Goal: Task Accomplishment & Management: Manage account settings

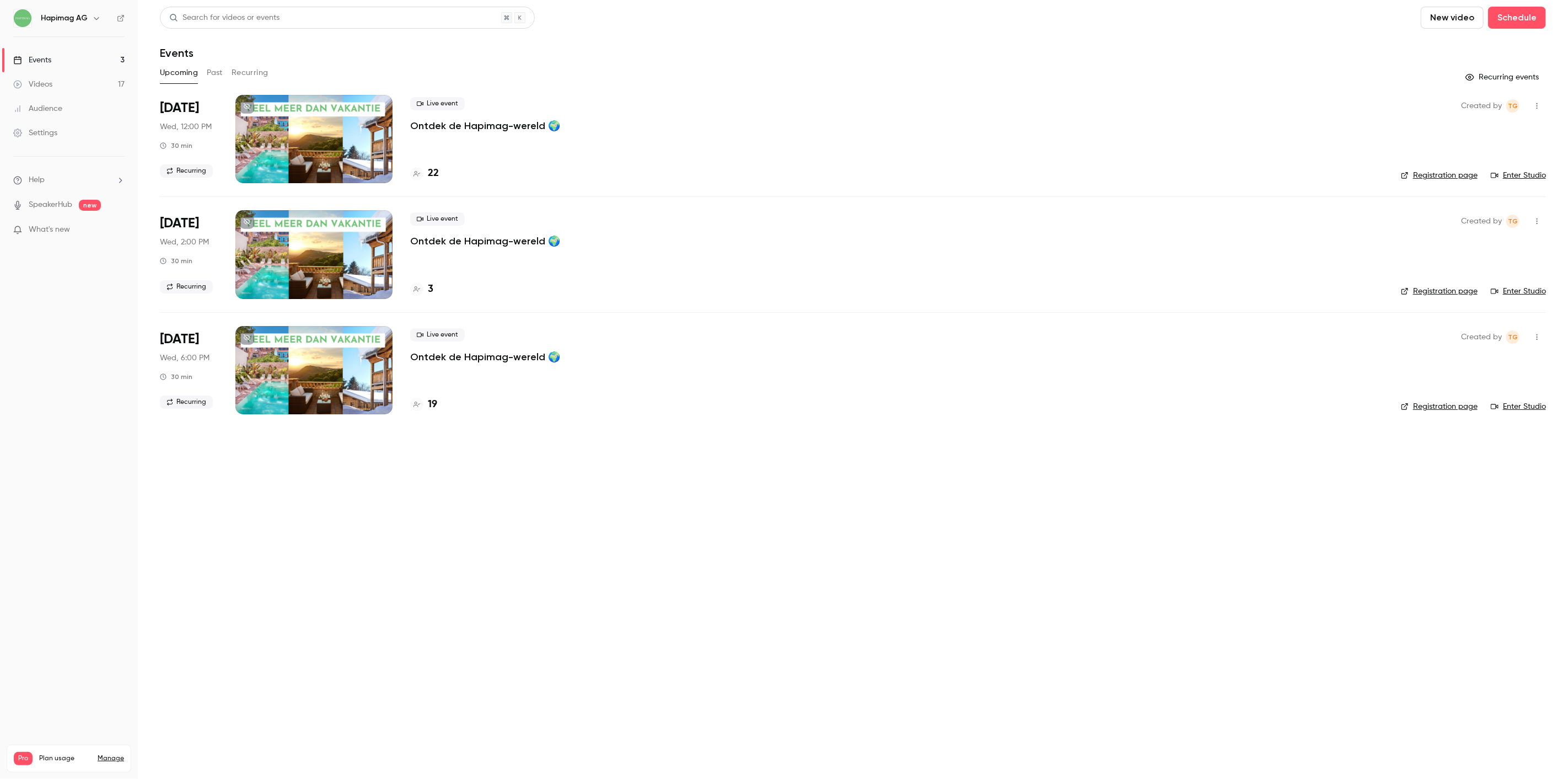
click at [1518, 172] on link "Enter Studio" at bounding box center [1518, 175] width 55 height 11
click at [1522, 175] on link "Enter Studio" at bounding box center [1518, 175] width 55 height 11
click at [54, 68] on link "Events 3" at bounding box center [69, 60] width 138 height 24
click at [296, 113] on div at bounding box center [314, 139] width 157 height 88
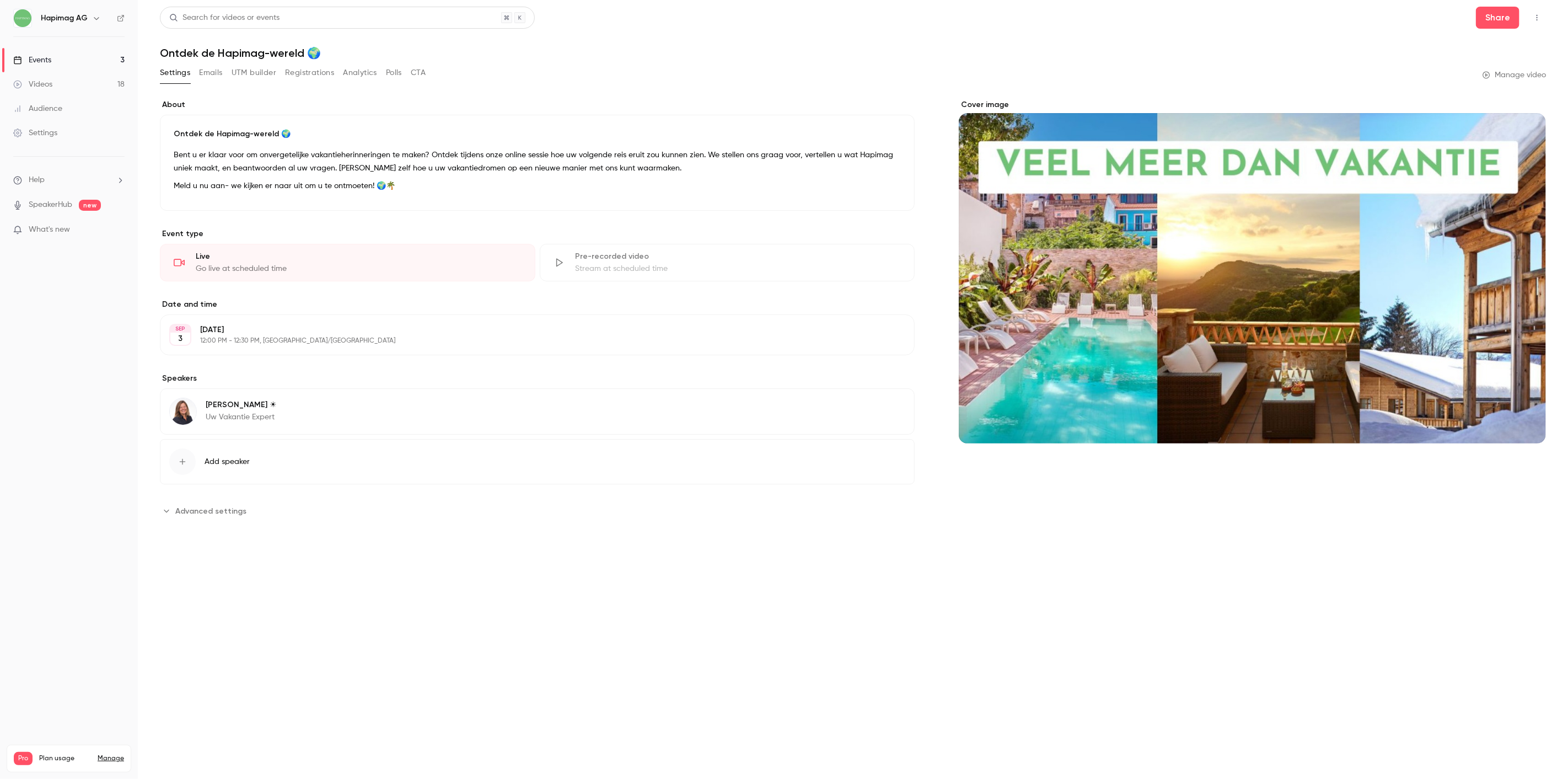
click at [312, 71] on button "Registrations" at bounding box center [309, 72] width 49 height 18
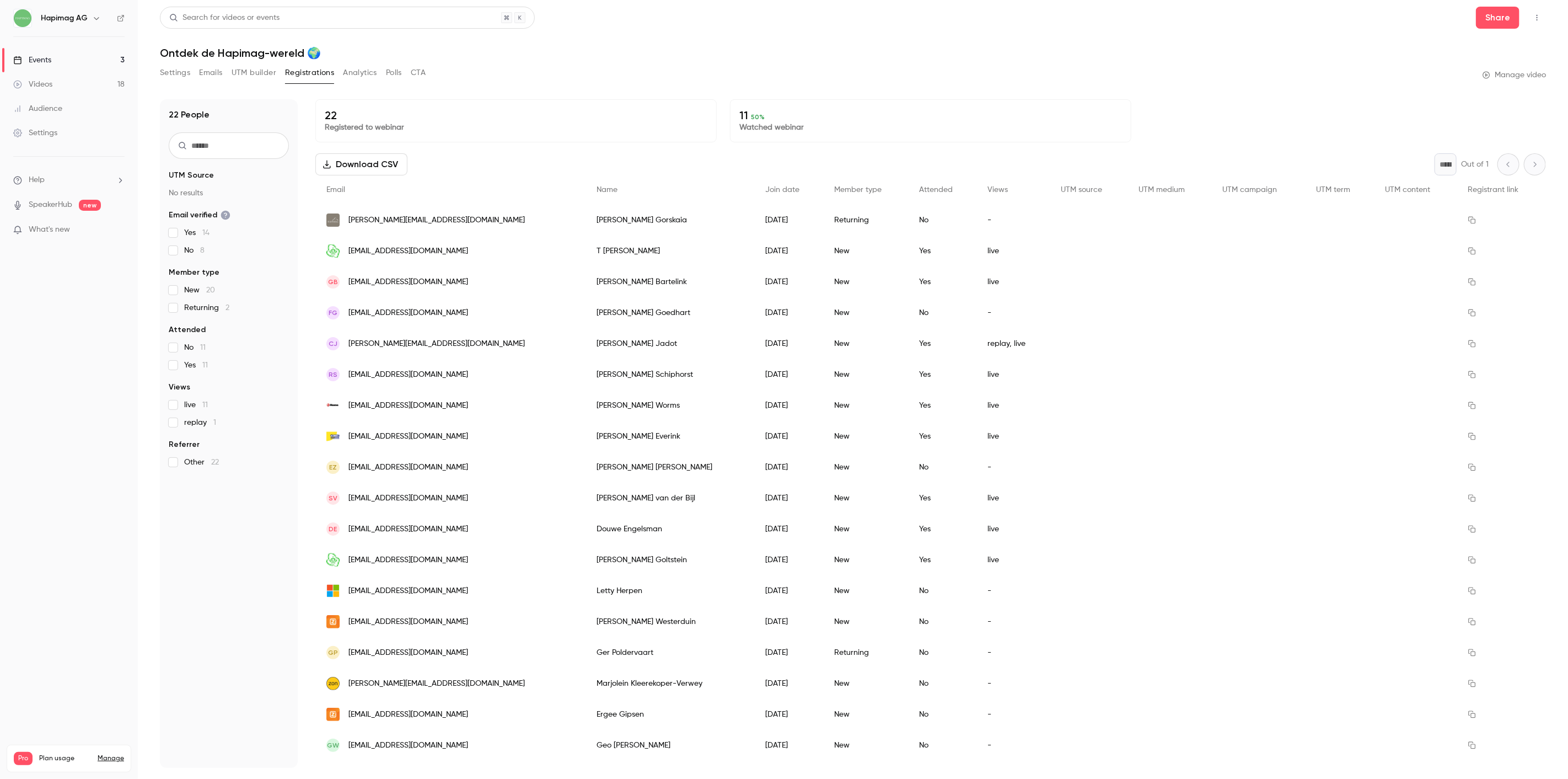
click at [359, 72] on button "Analytics" at bounding box center [360, 72] width 34 height 18
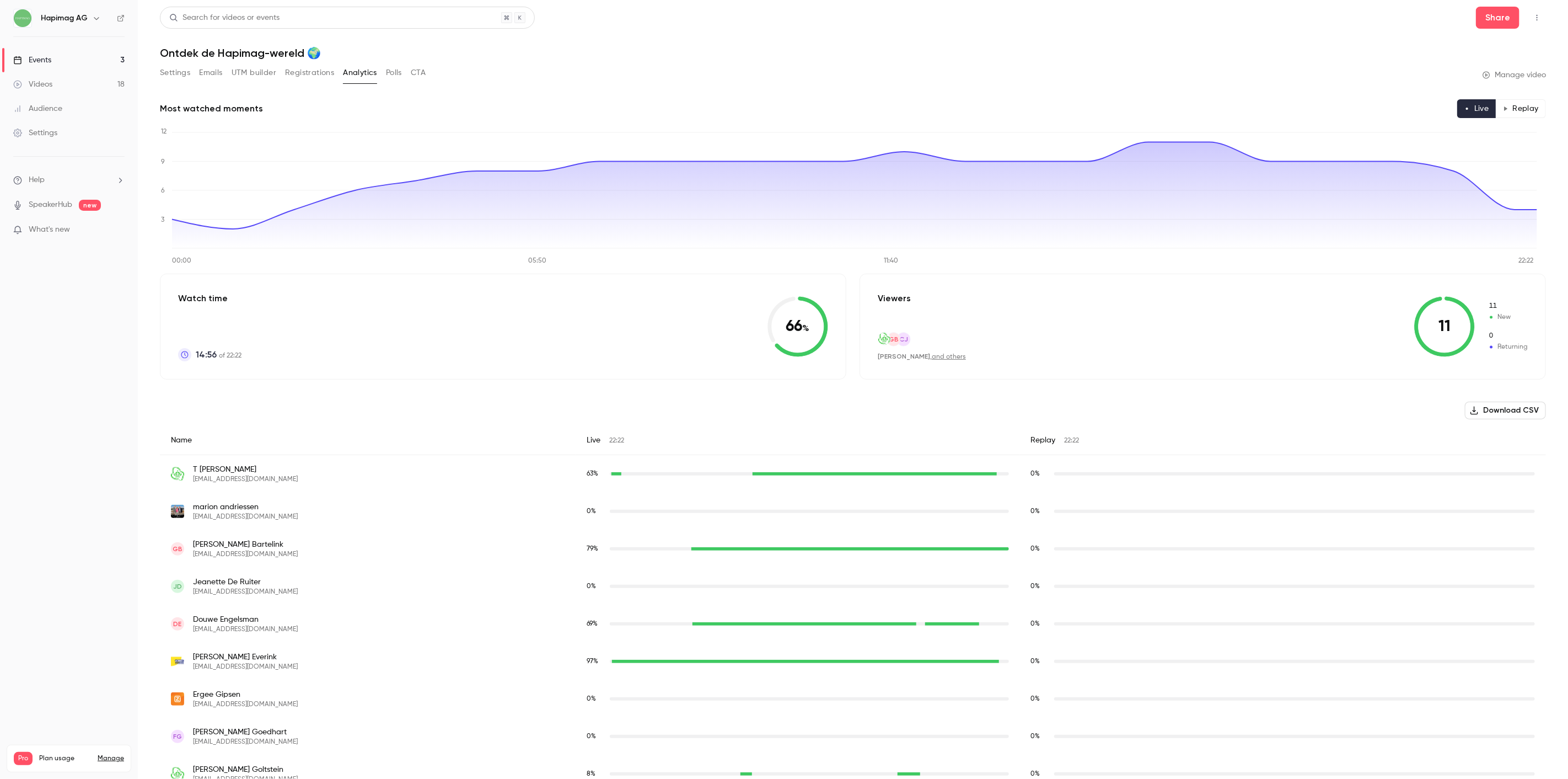
click at [230, 79] on div "Settings Emails UTM builder Registrations Analytics Polls CTA" at bounding box center [293, 72] width 266 height 18
click at [205, 73] on button "Emails" at bounding box center [211, 72] width 23 height 18
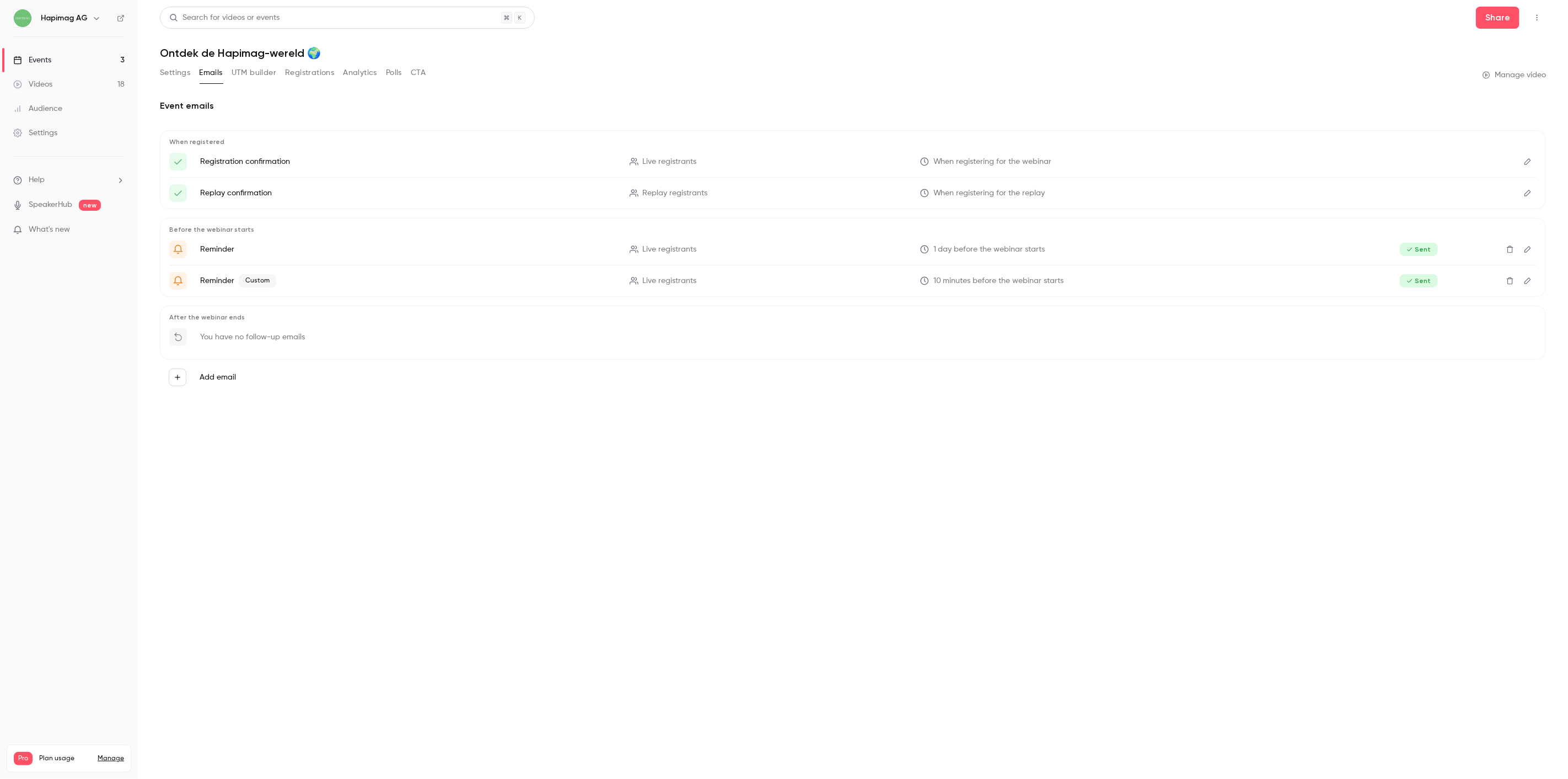
click at [307, 73] on button "Registrations" at bounding box center [309, 72] width 49 height 18
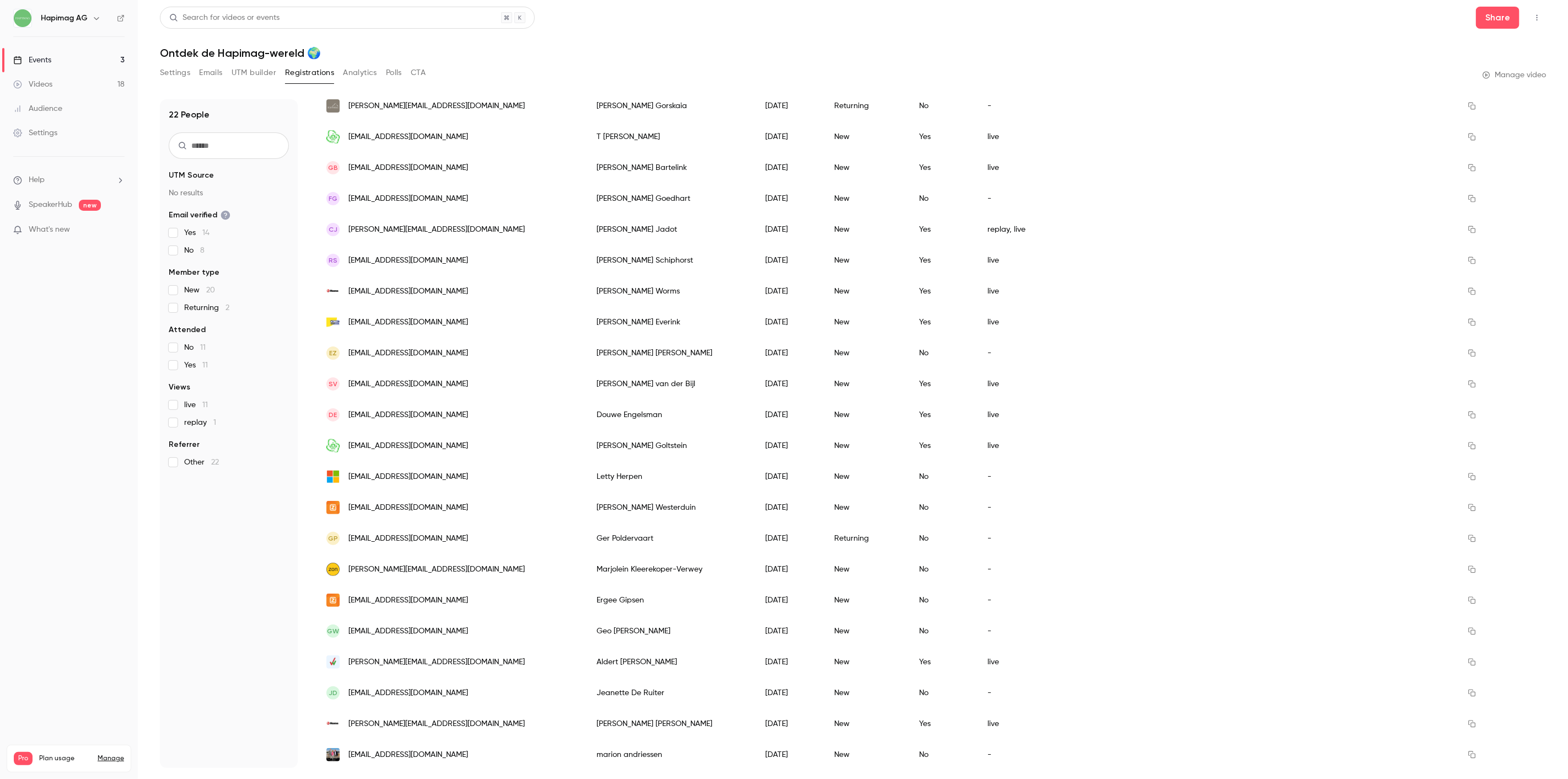
scroll to position [116, 0]
click at [55, 82] on link "Videos 18" at bounding box center [69, 85] width 138 height 24
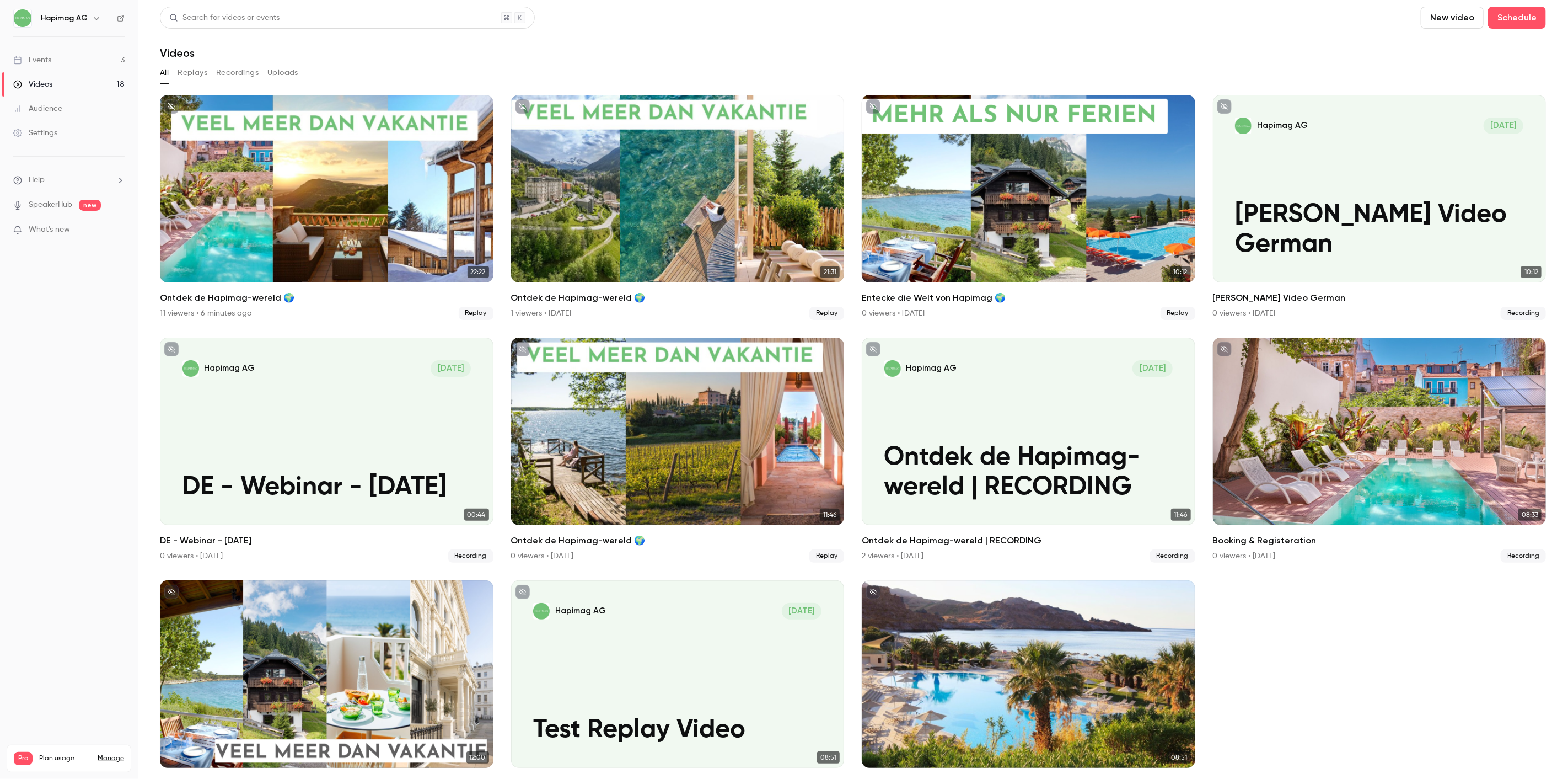
click at [980, 50] on div "Videos" at bounding box center [853, 53] width 1386 height 13
click at [74, 55] on link "Events 3" at bounding box center [69, 60] width 138 height 24
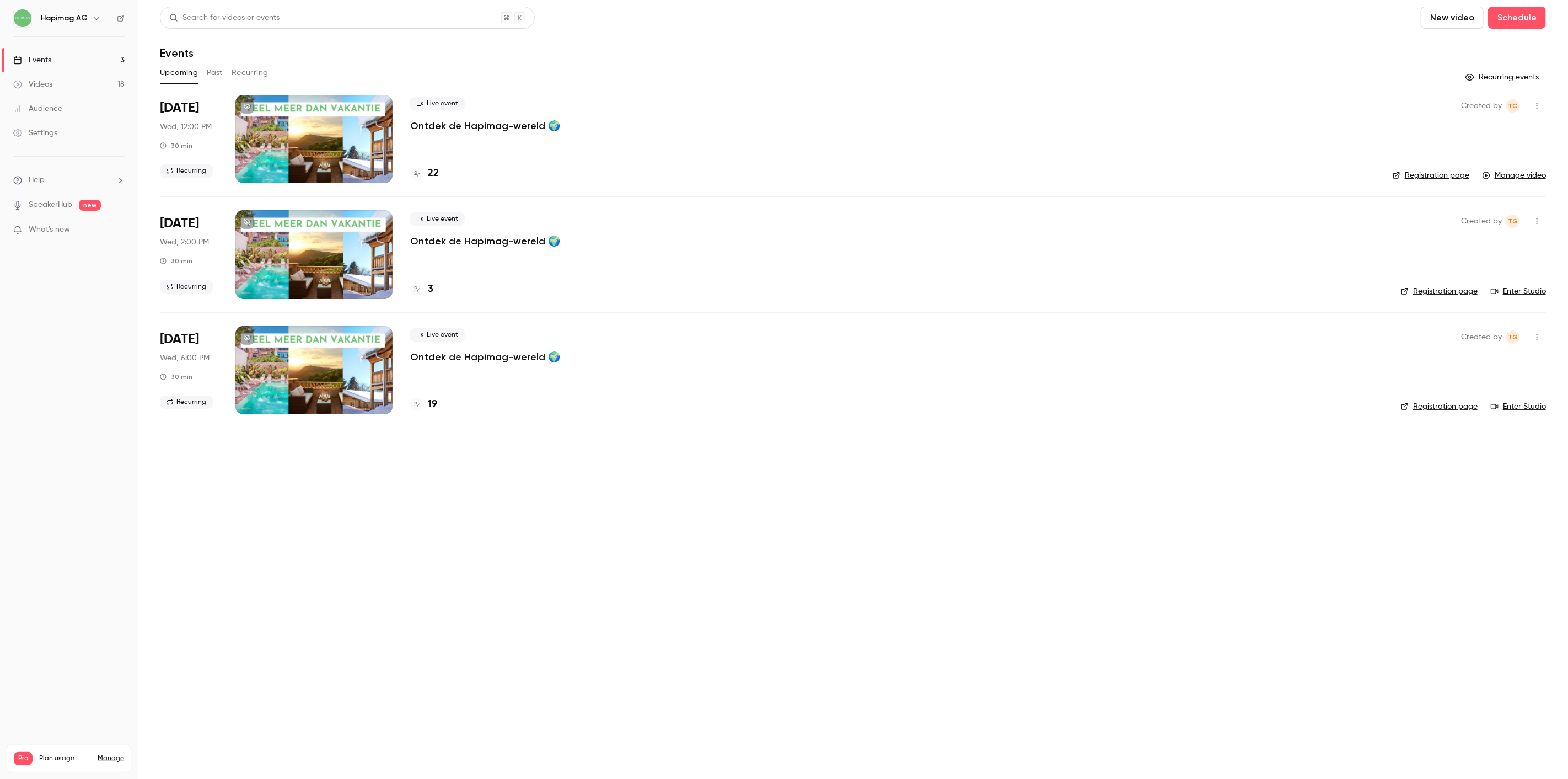
click at [240, 78] on button "Recurring" at bounding box center [250, 72] width 37 height 18
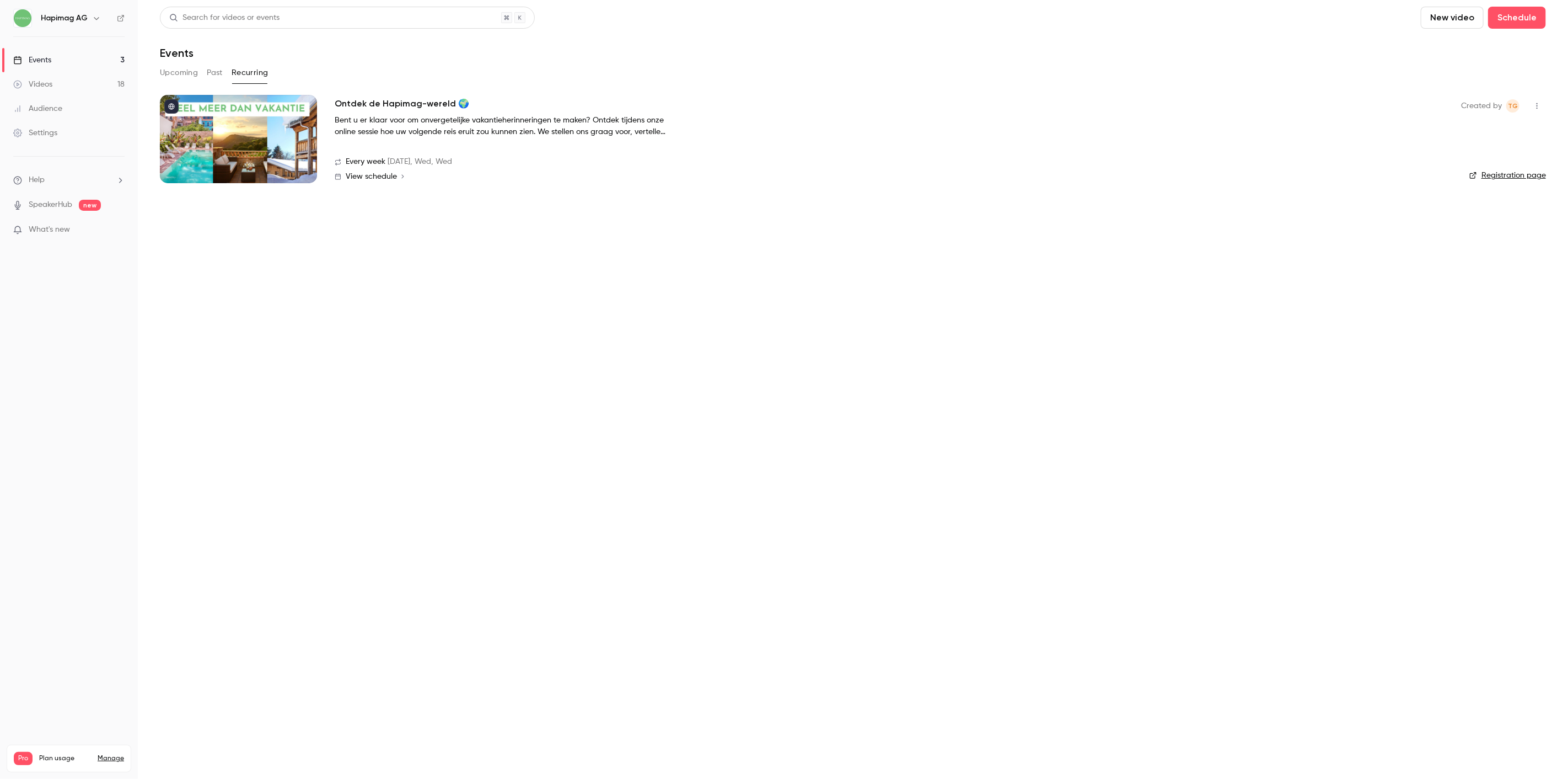
click at [280, 153] on div at bounding box center [239, 139] width 157 height 88
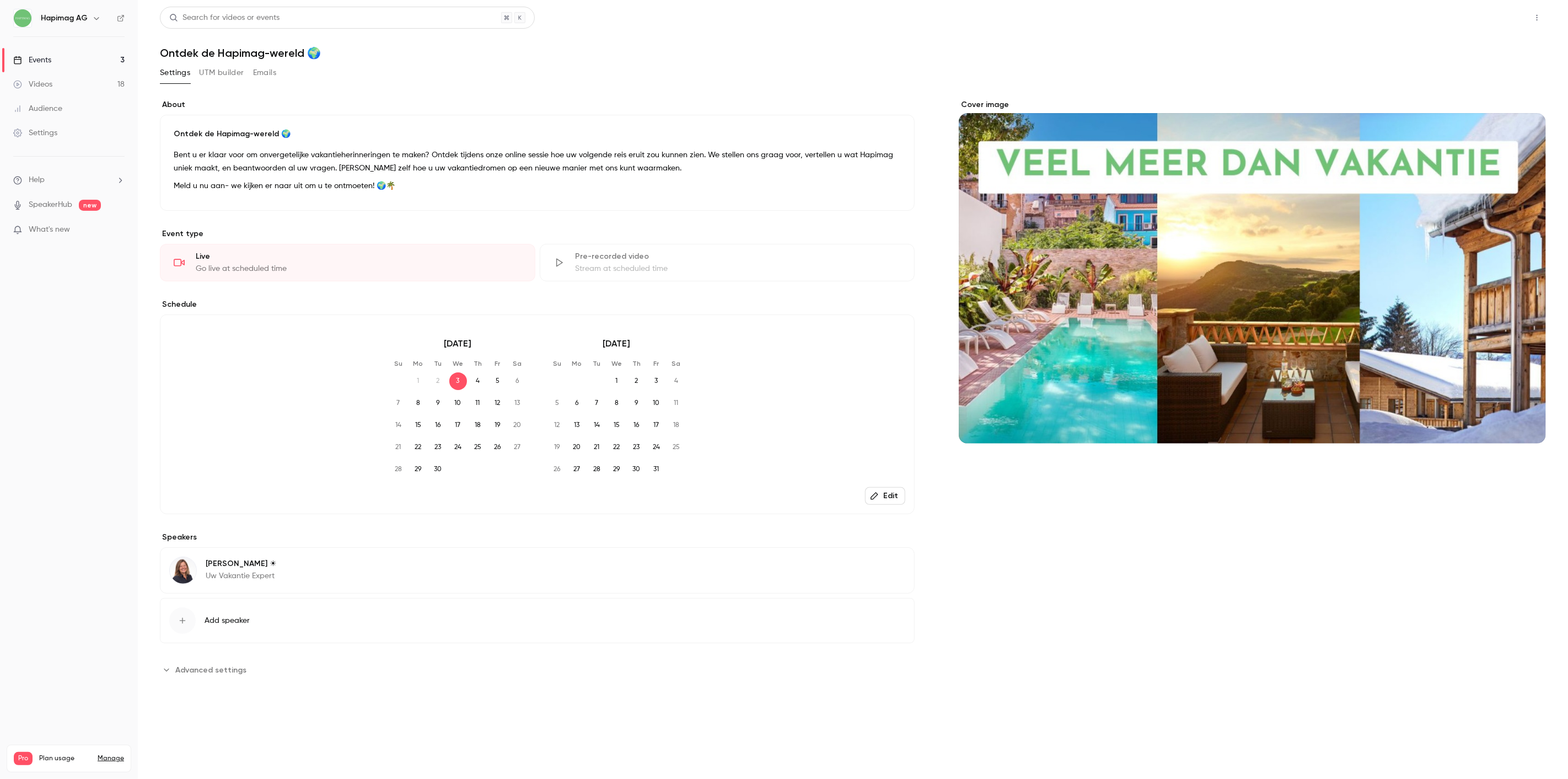
click at [1506, 19] on button "Share" at bounding box center [1498, 18] width 44 height 22
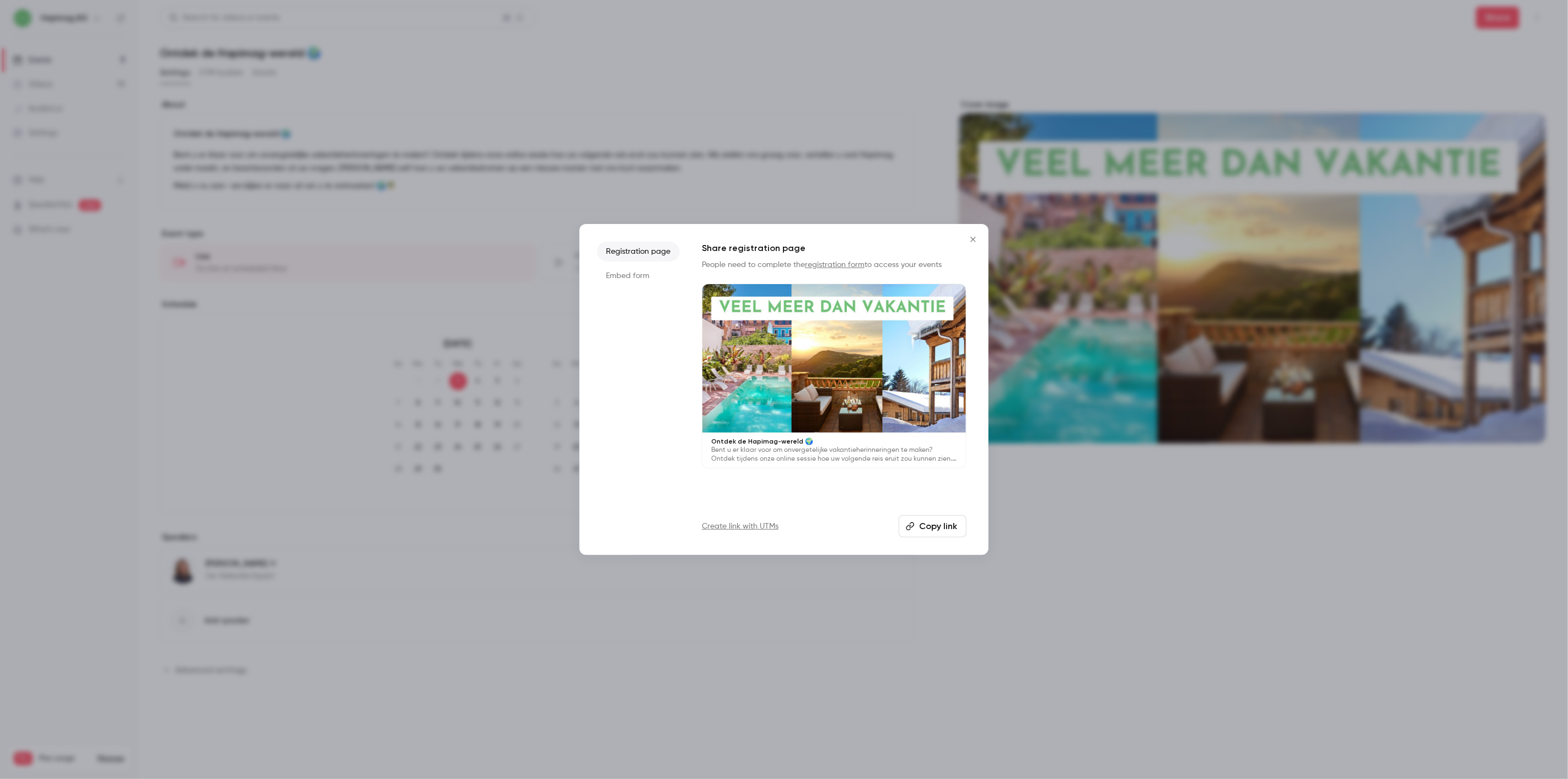
click at [943, 524] on button "Copy link" at bounding box center [932, 526] width 68 height 22
click at [976, 238] on icon "Close" at bounding box center [973, 239] width 13 height 9
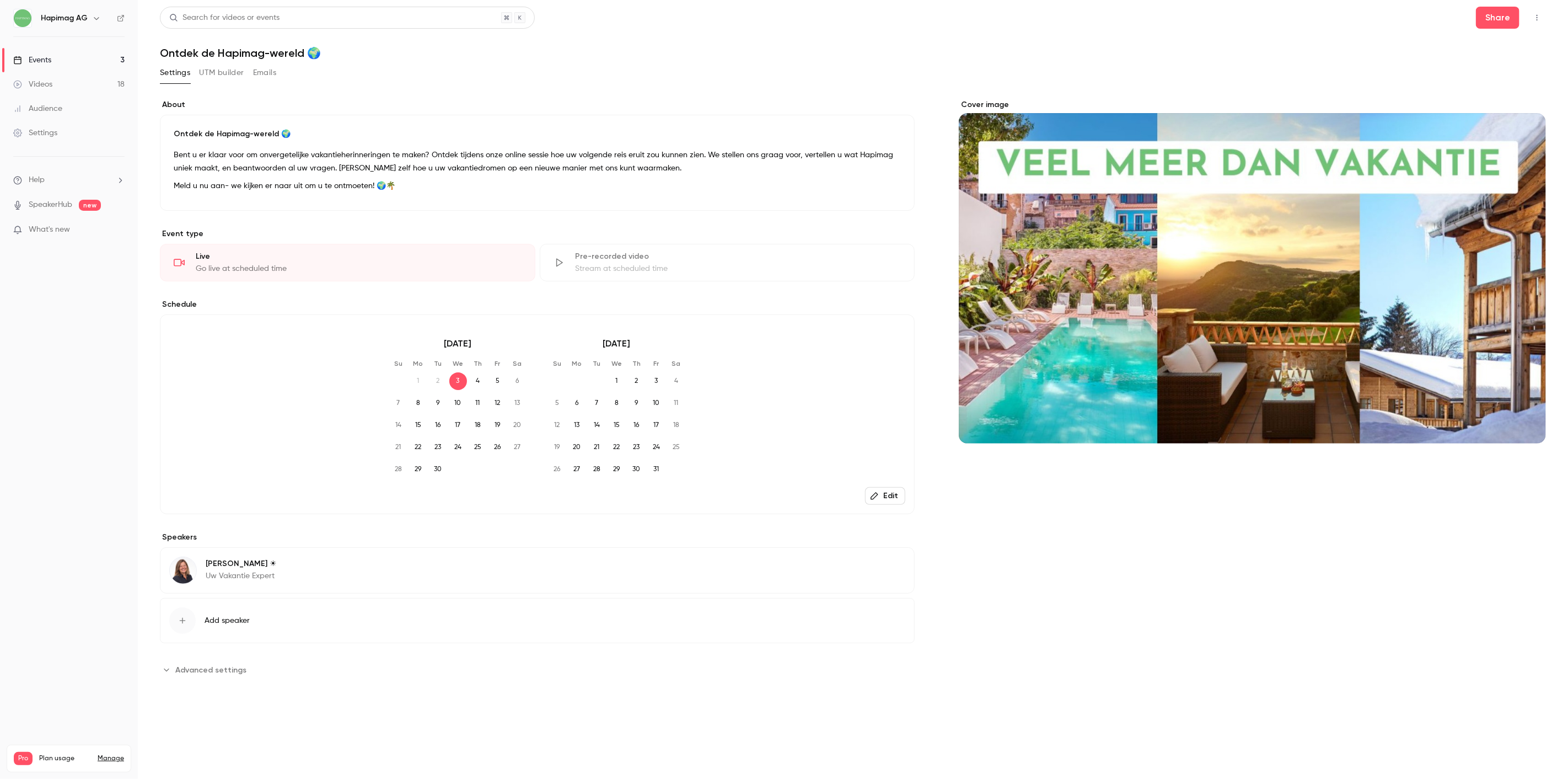
click at [79, 61] on link "Events 3" at bounding box center [69, 60] width 138 height 24
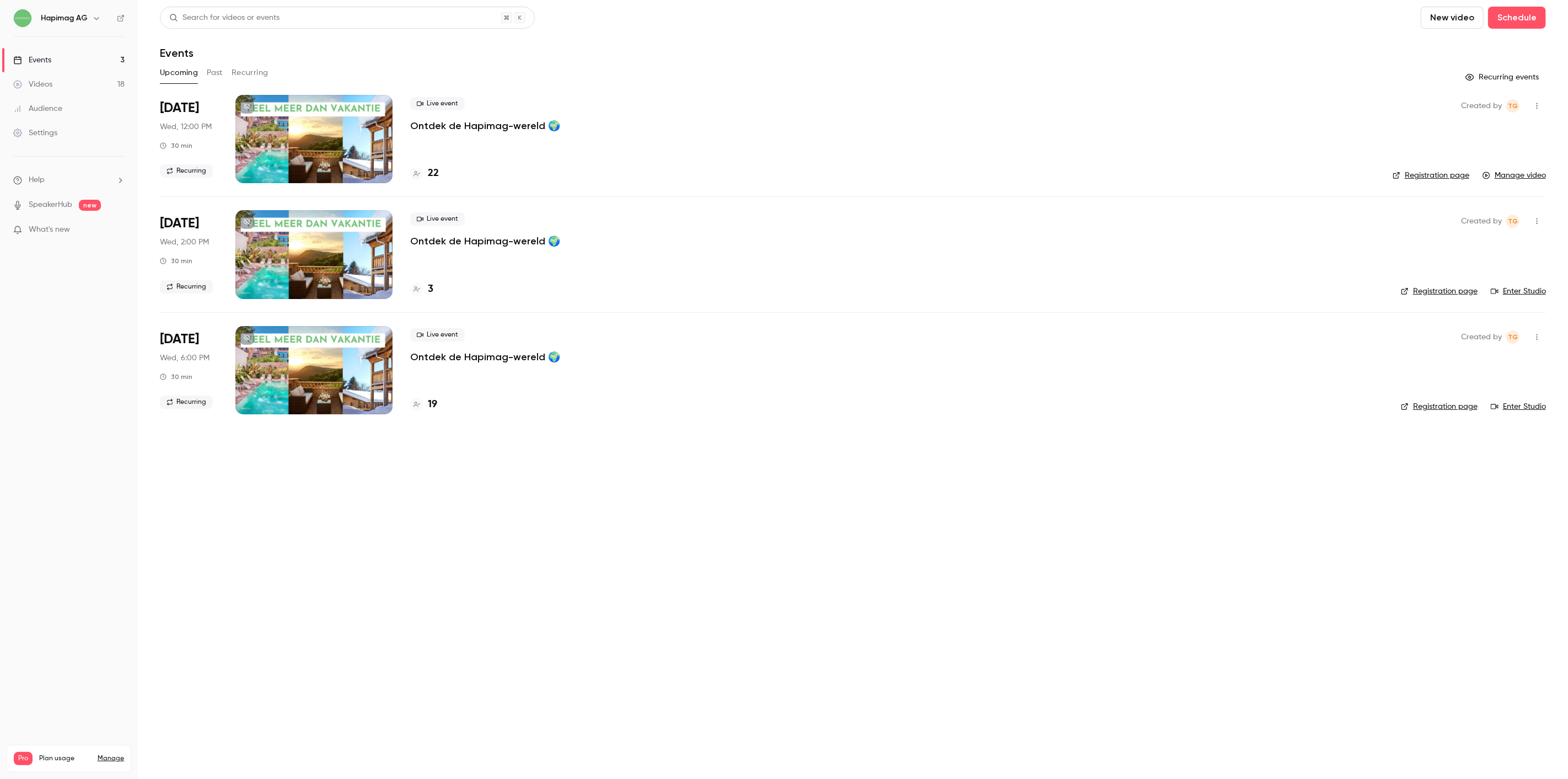
click at [477, 356] on p "Ontdek de Hapimag-wereld 🌍" at bounding box center [485, 357] width 150 height 13
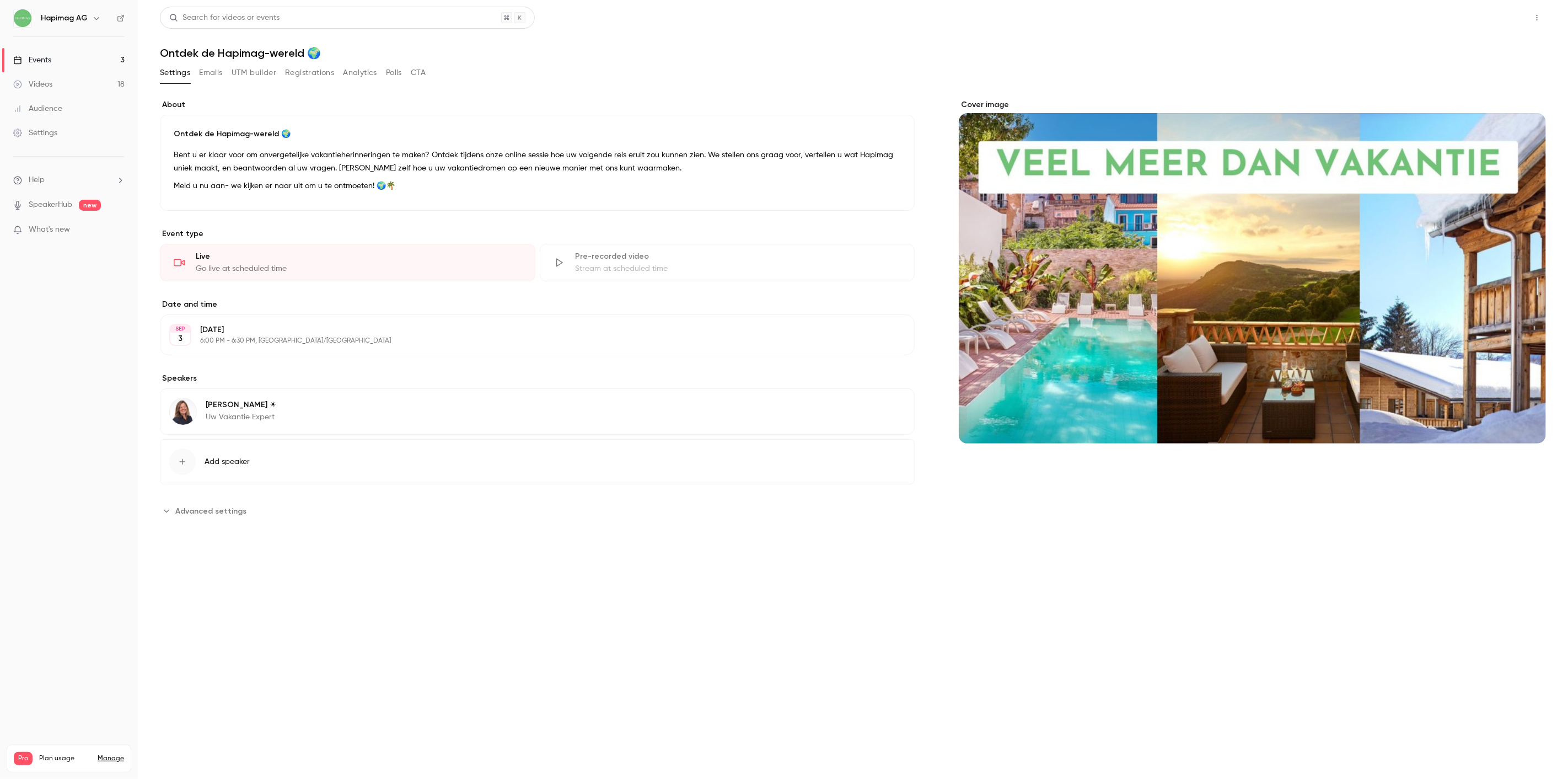
click at [1484, 9] on main "**********" at bounding box center [853, 389] width 1430 height 779
click at [1500, 19] on button "Share" at bounding box center [1498, 18] width 44 height 22
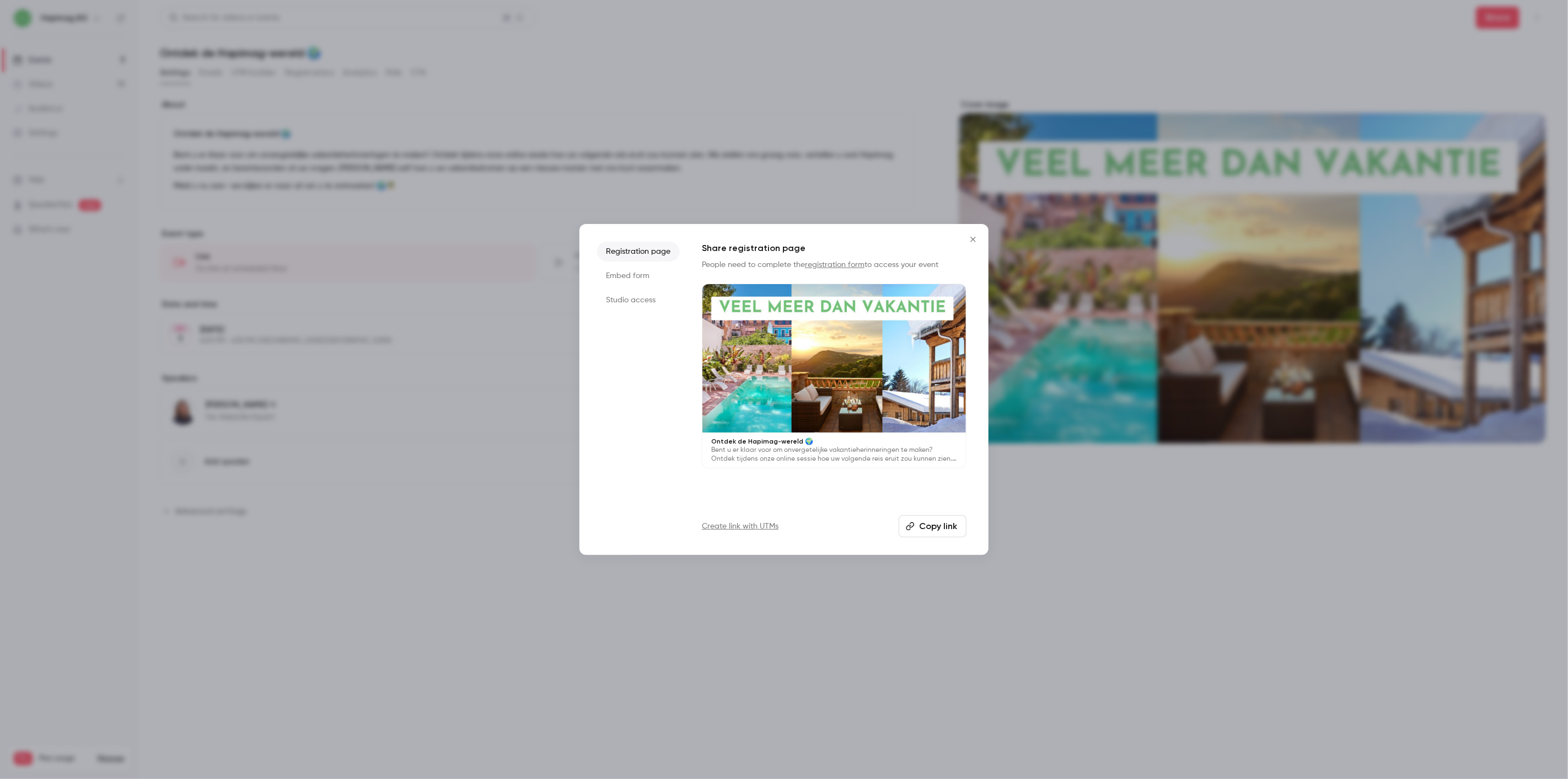
click at [925, 520] on button "Copy link" at bounding box center [932, 526] width 68 height 22
click at [973, 238] on icon "Close" at bounding box center [973, 239] width 13 height 9
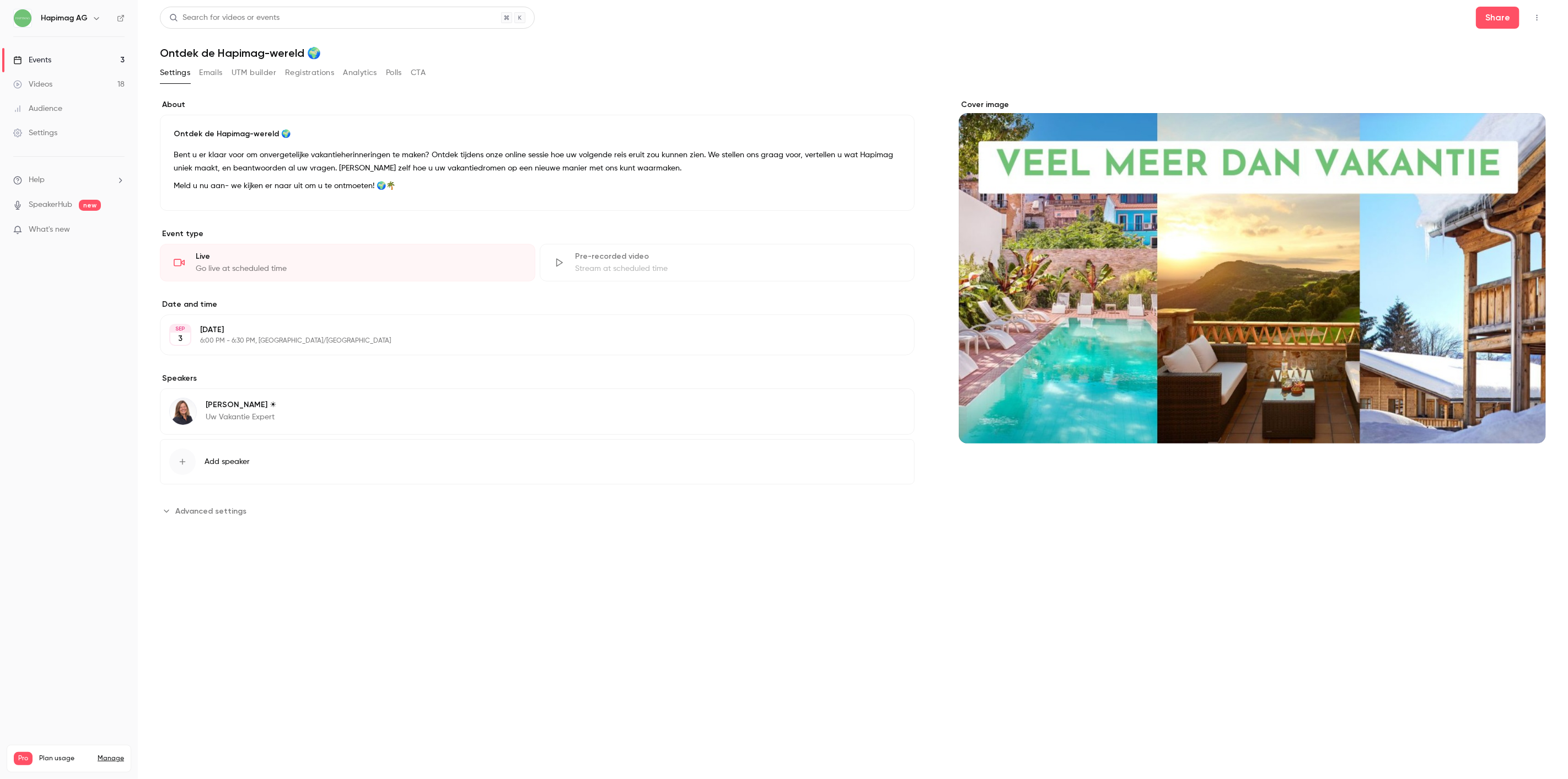
click at [74, 81] on link "Videos 18" at bounding box center [69, 85] width 138 height 24
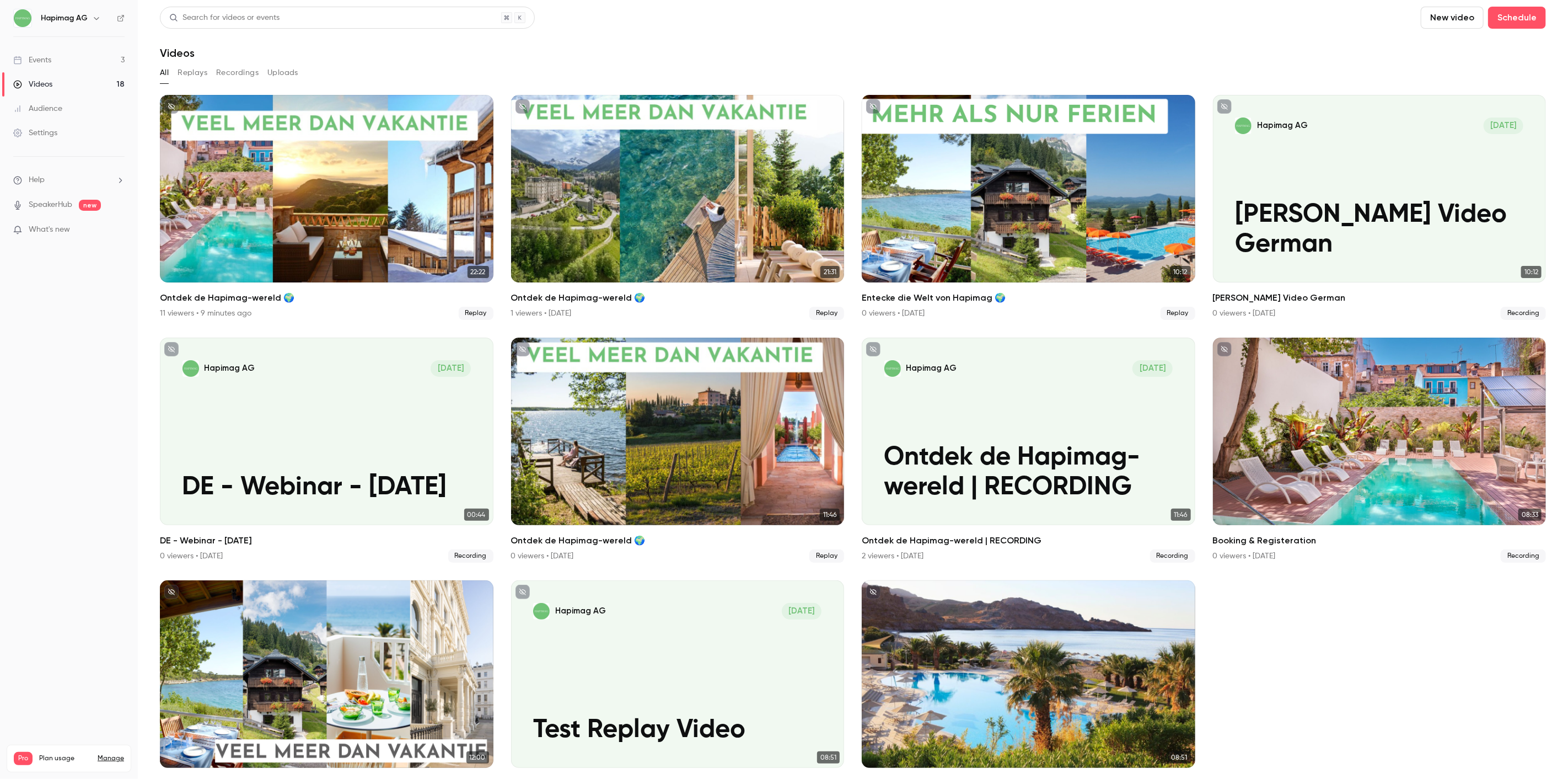
click at [535, 32] on header "Search for videos or events New video Schedule Videos" at bounding box center [853, 33] width 1386 height 53
click at [572, 51] on div "Videos" at bounding box center [853, 53] width 1386 height 13
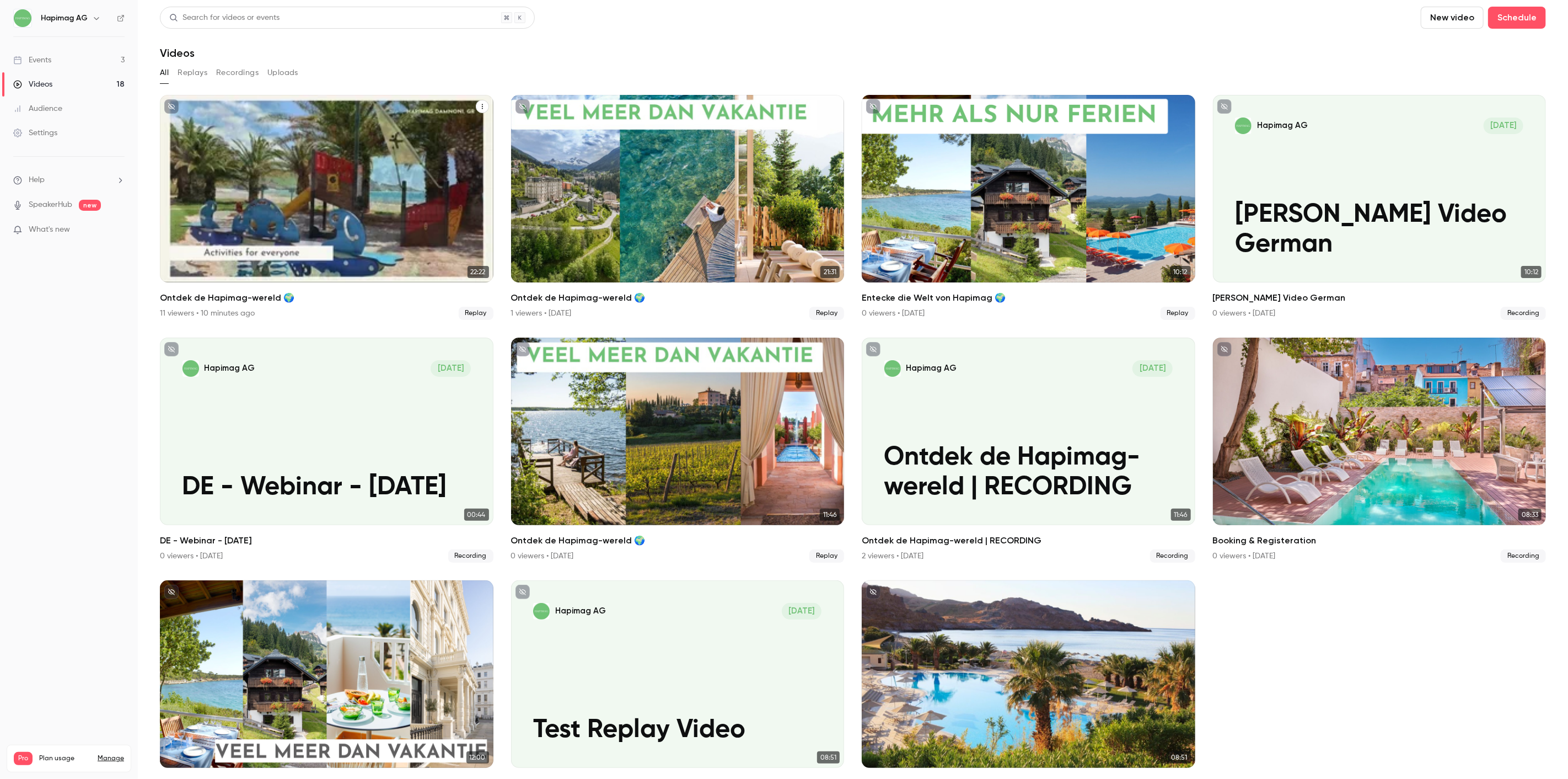
click at [329, 116] on div "Ontdek de Hapimag-wereld 🌍" at bounding box center [327, 189] width 334 height 188
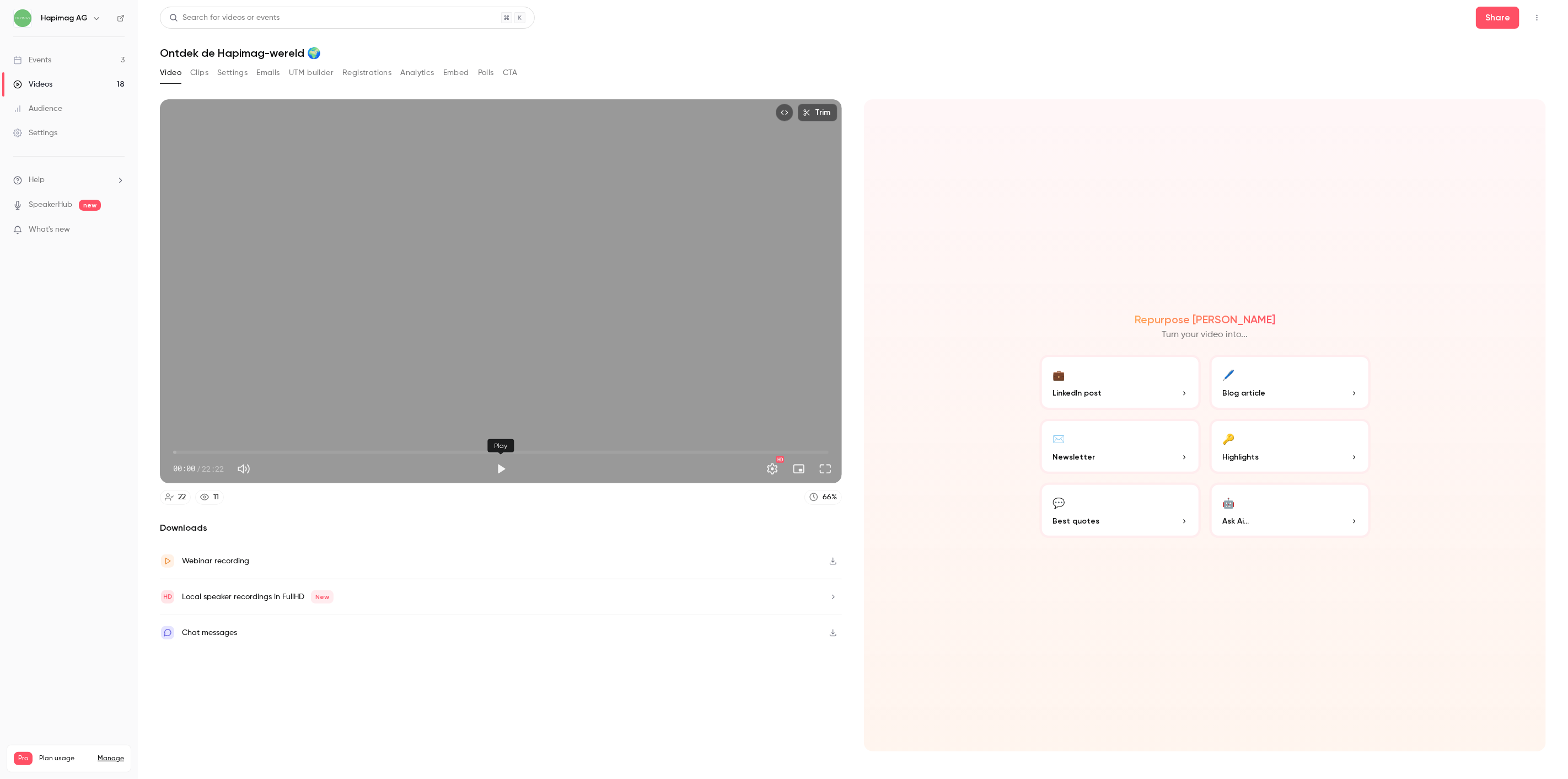
click at [500, 475] on button "Play" at bounding box center [501, 469] width 22 height 22
click at [178, 451] on span "00:09" at bounding box center [178, 452] width 3 height 3
click at [180, 451] on span "00:14" at bounding box center [180, 452] width 3 height 3
click at [182, 451] on span "00:14" at bounding box center [180, 452] width 3 height 3
click at [183, 451] on span "00:20" at bounding box center [183, 452] width 3 height 3
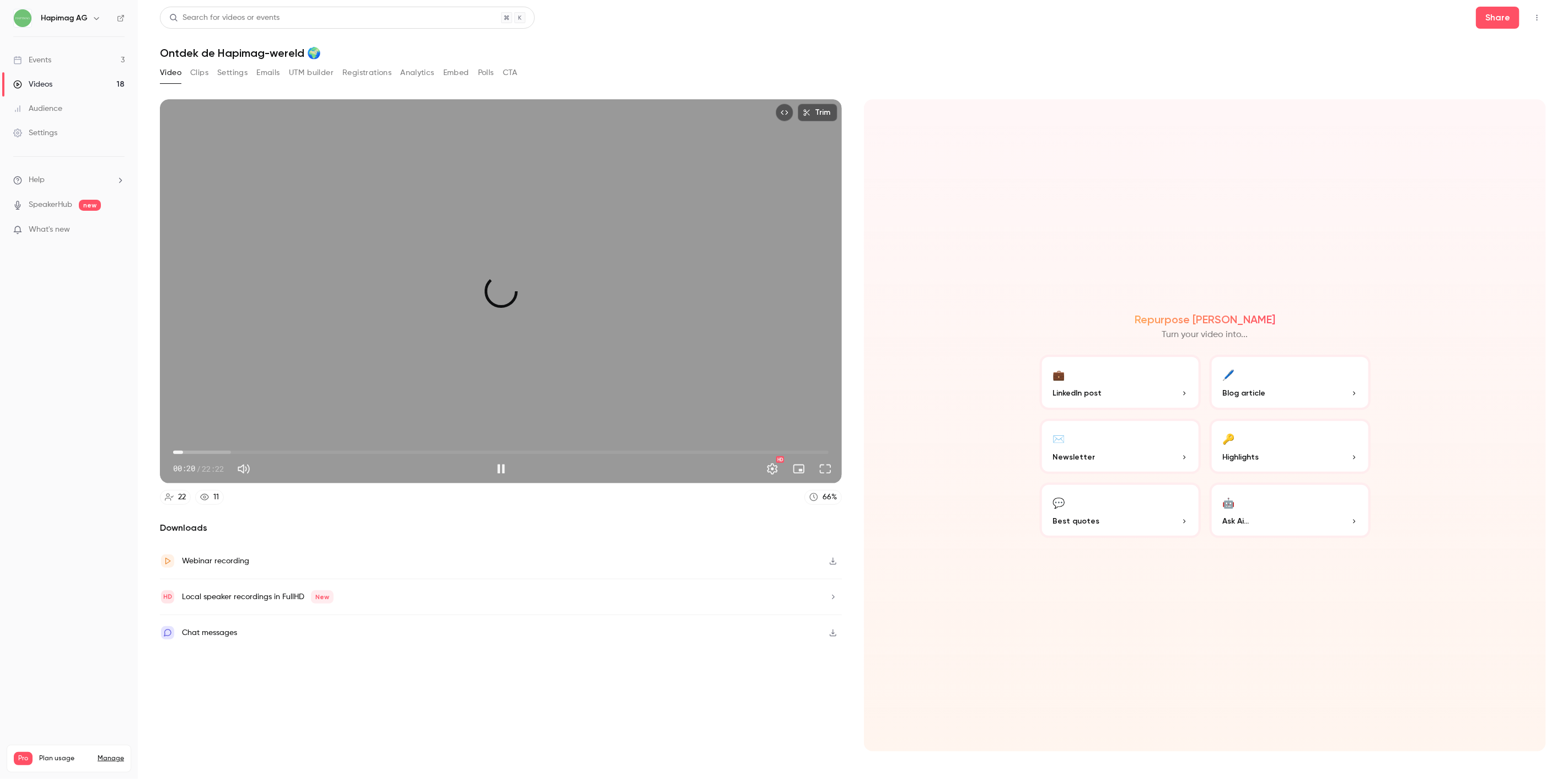
click at [183, 451] on span "00:20" at bounding box center [183, 452] width 3 height 3
click at [184, 451] on span "00:20" at bounding box center [183, 452] width 3 height 3
click at [185, 451] on span "00:23" at bounding box center [184, 452] width 3 height 3
click at [177, 450] on span "00:25" at bounding box center [500, 452] width 656 height 18
click at [179, 451] on span "00:12" at bounding box center [179, 452] width 3 height 3
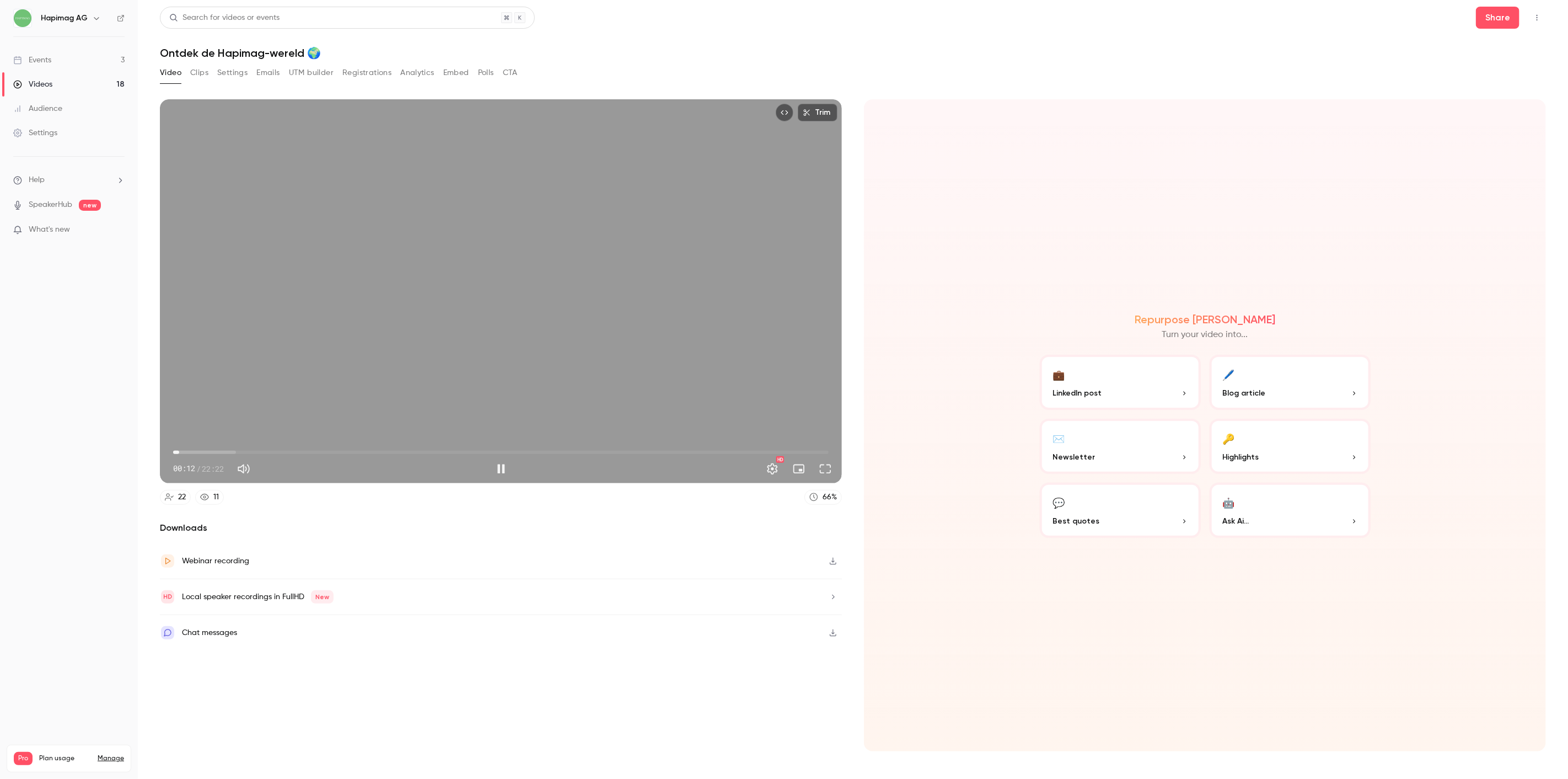
click at [180, 451] on span "00:12" at bounding box center [179, 452] width 3 height 3
click at [182, 453] on span "00:14" at bounding box center [180, 452] width 3 height 3
click at [186, 454] on span "00:23" at bounding box center [184, 452] width 3 height 3
click at [191, 453] on span "00:32" at bounding box center [189, 452] width 3 height 3
click at [194, 453] on span "00:42" at bounding box center [194, 452] width 3 height 3
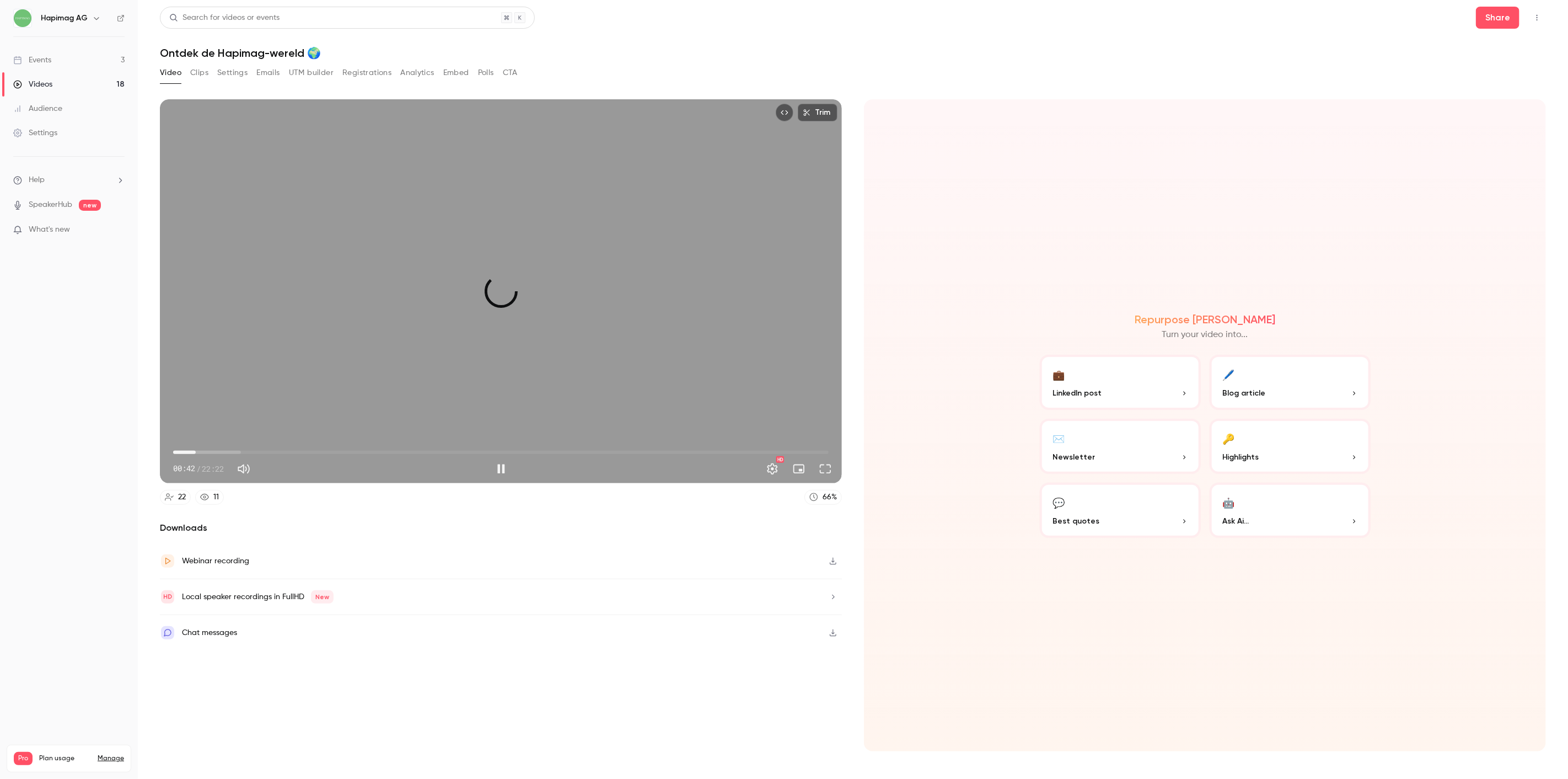
click at [196, 453] on span "00:46" at bounding box center [195, 452] width 3 height 3
click at [198, 453] on span "00:51" at bounding box center [198, 452] width 3 height 3
click at [199, 453] on span "00:51" at bounding box center [198, 452] width 3 height 3
click at [201, 453] on span "00:53" at bounding box center [198, 452] width 3 height 3
click at [204, 453] on span "01:03" at bounding box center [203, 452] width 3 height 3
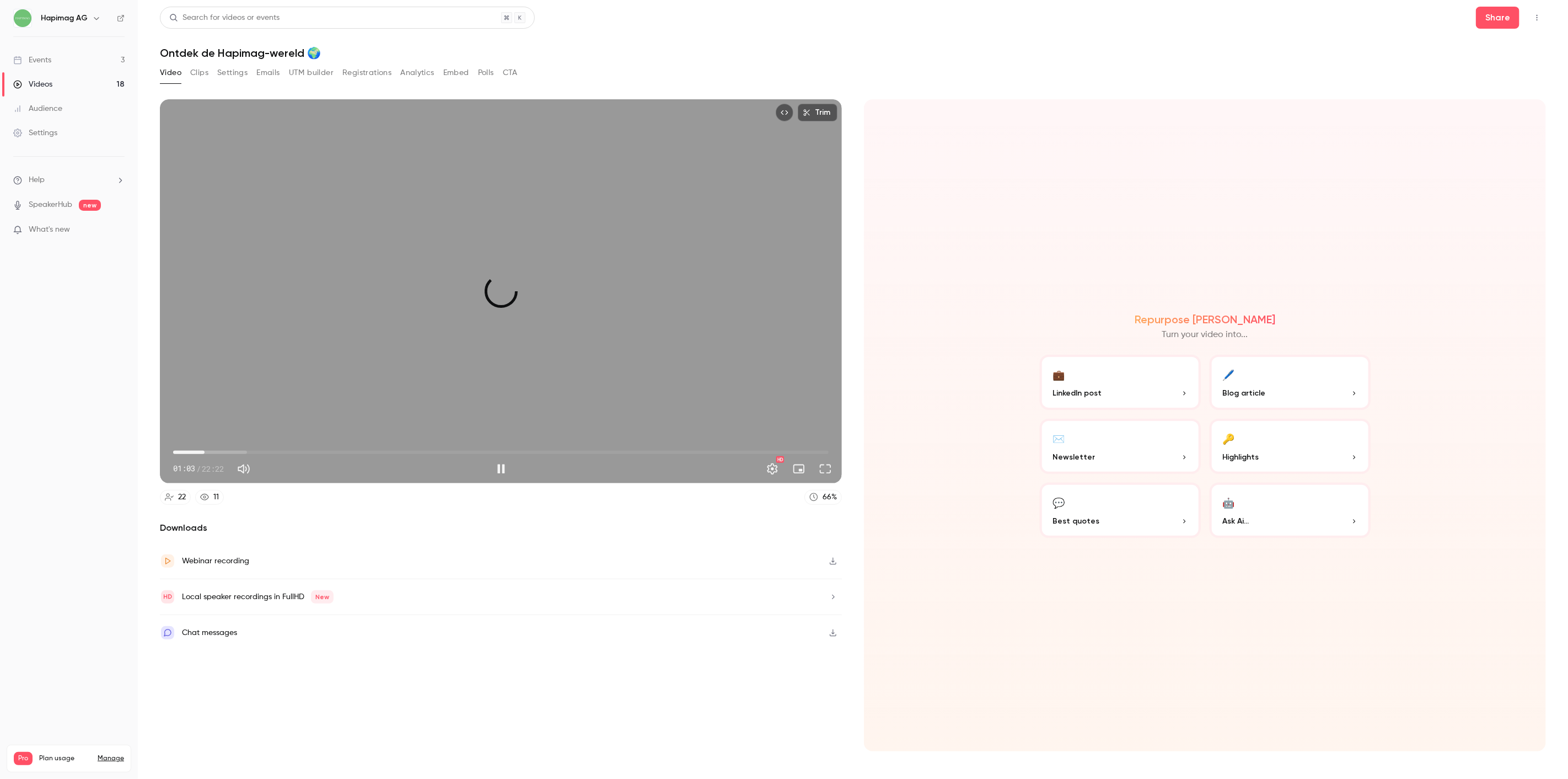
click at [205, 453] on span "01:04" at bounding box center [204, 452] width 3 height 3
click at [206, 453] on span "01:04" at bounding box center [204, 452] width 3 height 3
click at [206, 453] on span "01:06" at bounding box center [205, 452] width 3 height 3
click at [206, 453] on span "01:06" at bounding box center [205, 452] width 3 height 3
click at [208, 451] on span "01:07" at bounding box center [206, 452] width 3 height 3
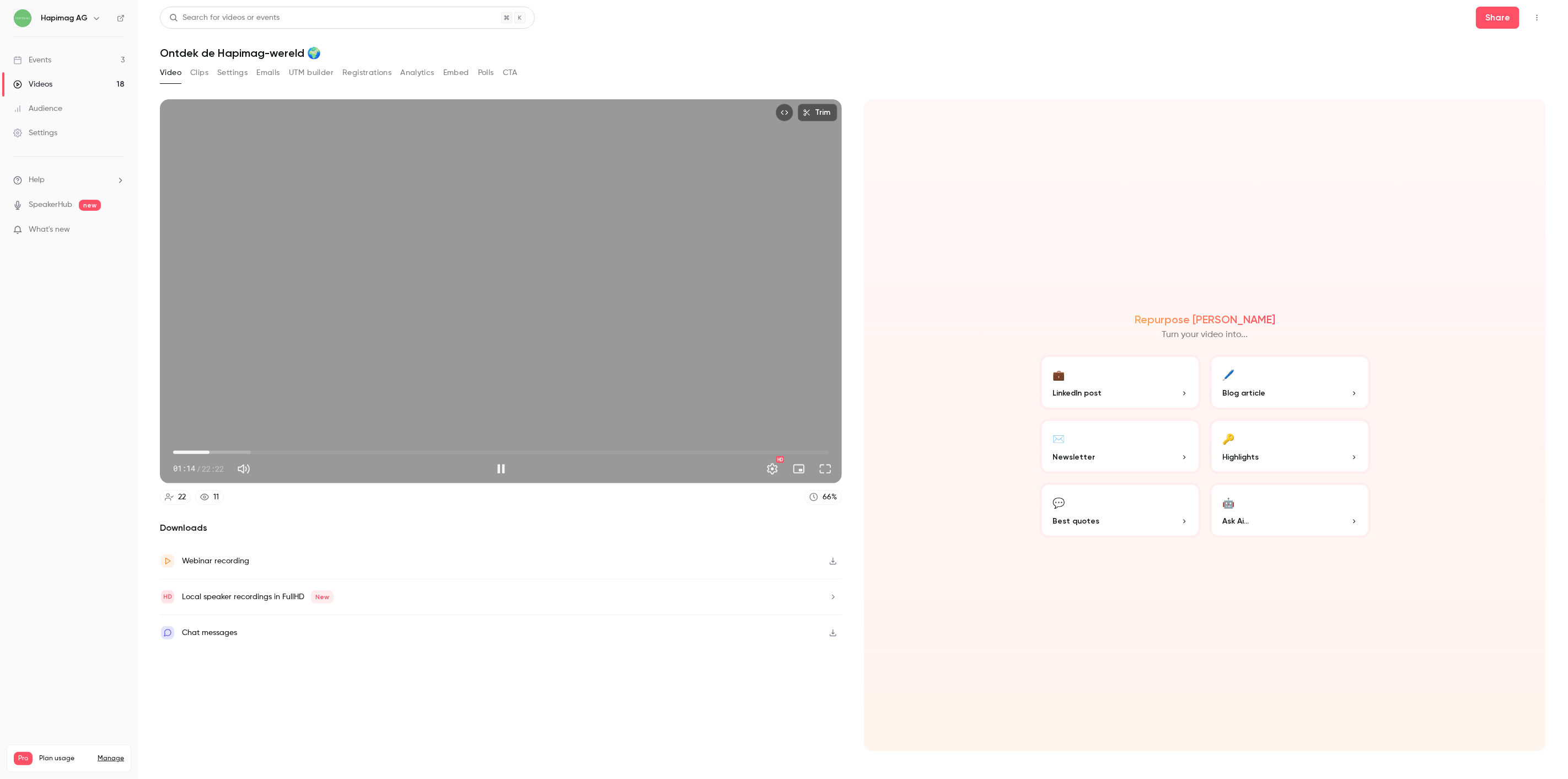
click at [209, 451] on span "01:14" at bounding box center [209, 452] width 3 height 3
click at [211, 451] on span "01:15" at bounding box center [209, 452] width 3 height 3
click at [212, 451] on span "01:15" at bounding box center [209, 452] width 3 height 3
click at [217, 448] on span "01:19" at bounding box center [500, 452] width 656 height 18
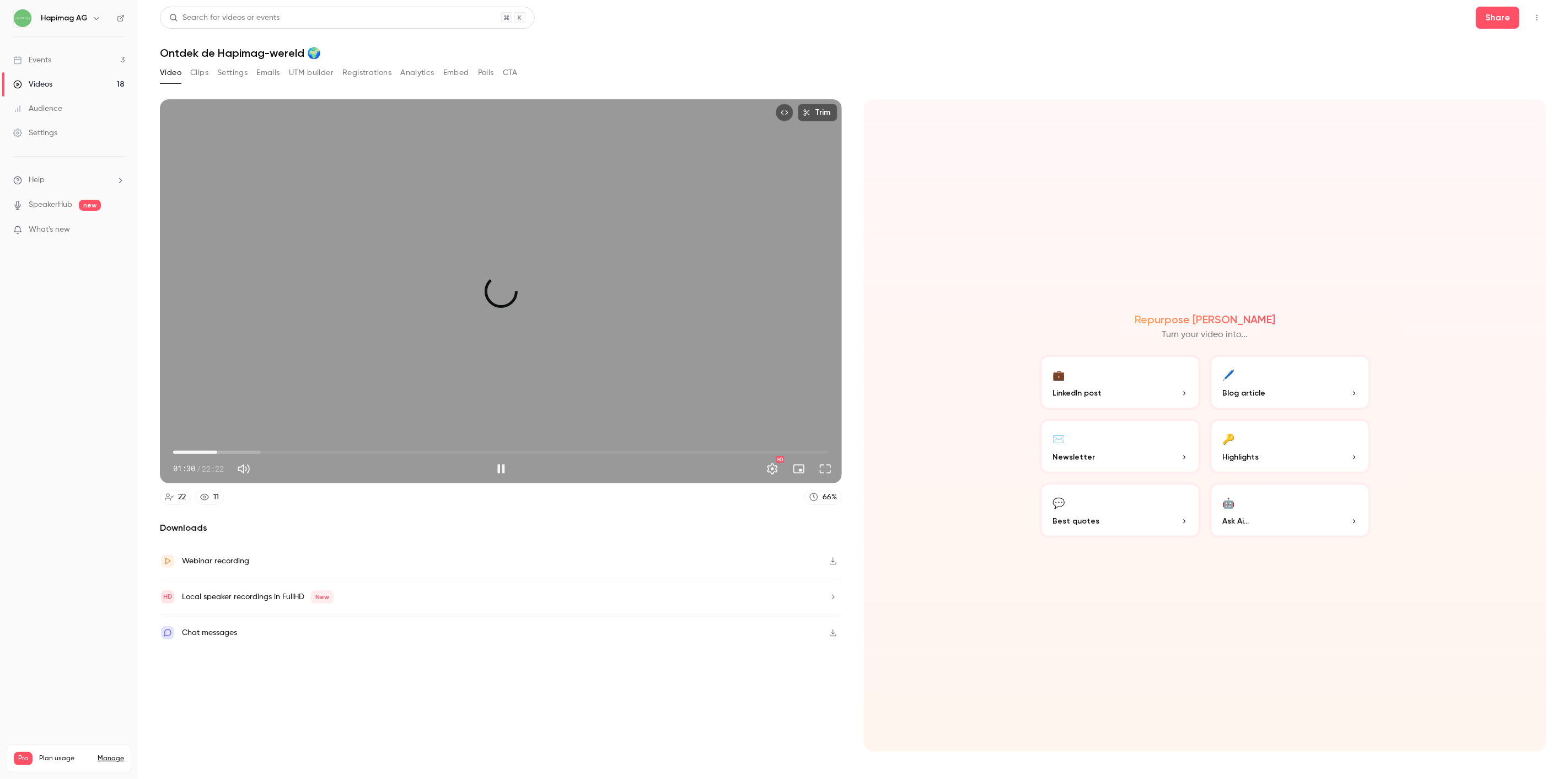
click at [218, 451] on span "01:30" at bounding box center [217, 452] width 3 height 3
click at [219, 451] on span "01:31" at bounding box center [217, 452] width 3 height 3
click at [222, 451] on span "01:38" at bounding box center [220, 452] width 3 height 3
click at [224, 451] on span "01:40" at bounding box center [222, 452] width 3 height 3
click at [225, 451] on span "01:46" at bounding box center [225, 452] width 3 height 3
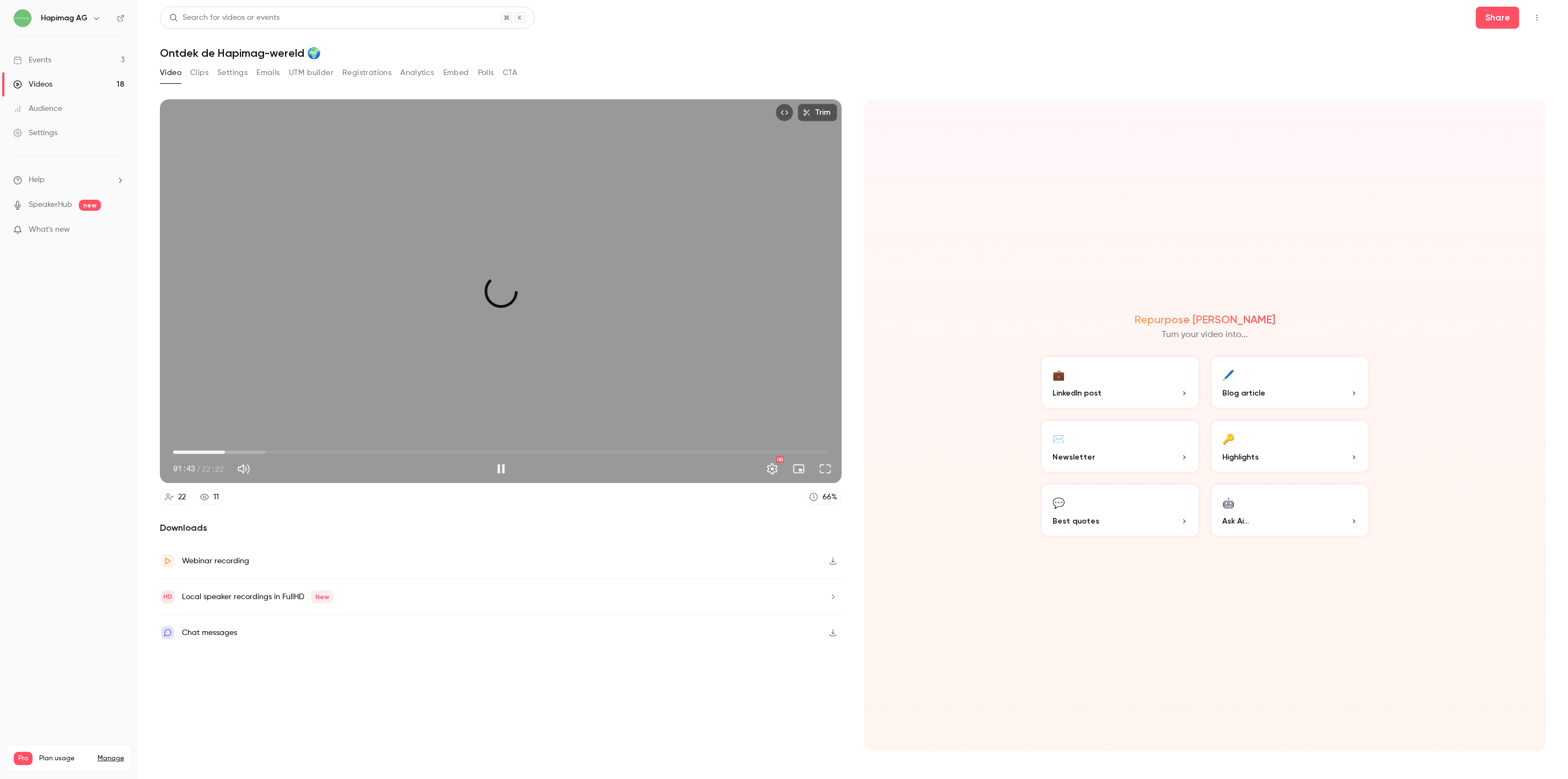
click at [226, 451] on span "01:46" at bounding box center [225, 452] width 3 height 3
click at [228, 451] on span "01:50" at bounding box center [226, 452] width 3 height 3
click at [231, 451] on span "01:57" at bounding box center [230, 452] width 3 height 3
click at [232, 451] on span "01:57" at bounding box center [230, 452] width 3 height 3
click at [184, 449] on span "00:23" at bounding box center [500, 452] width 656 height 18
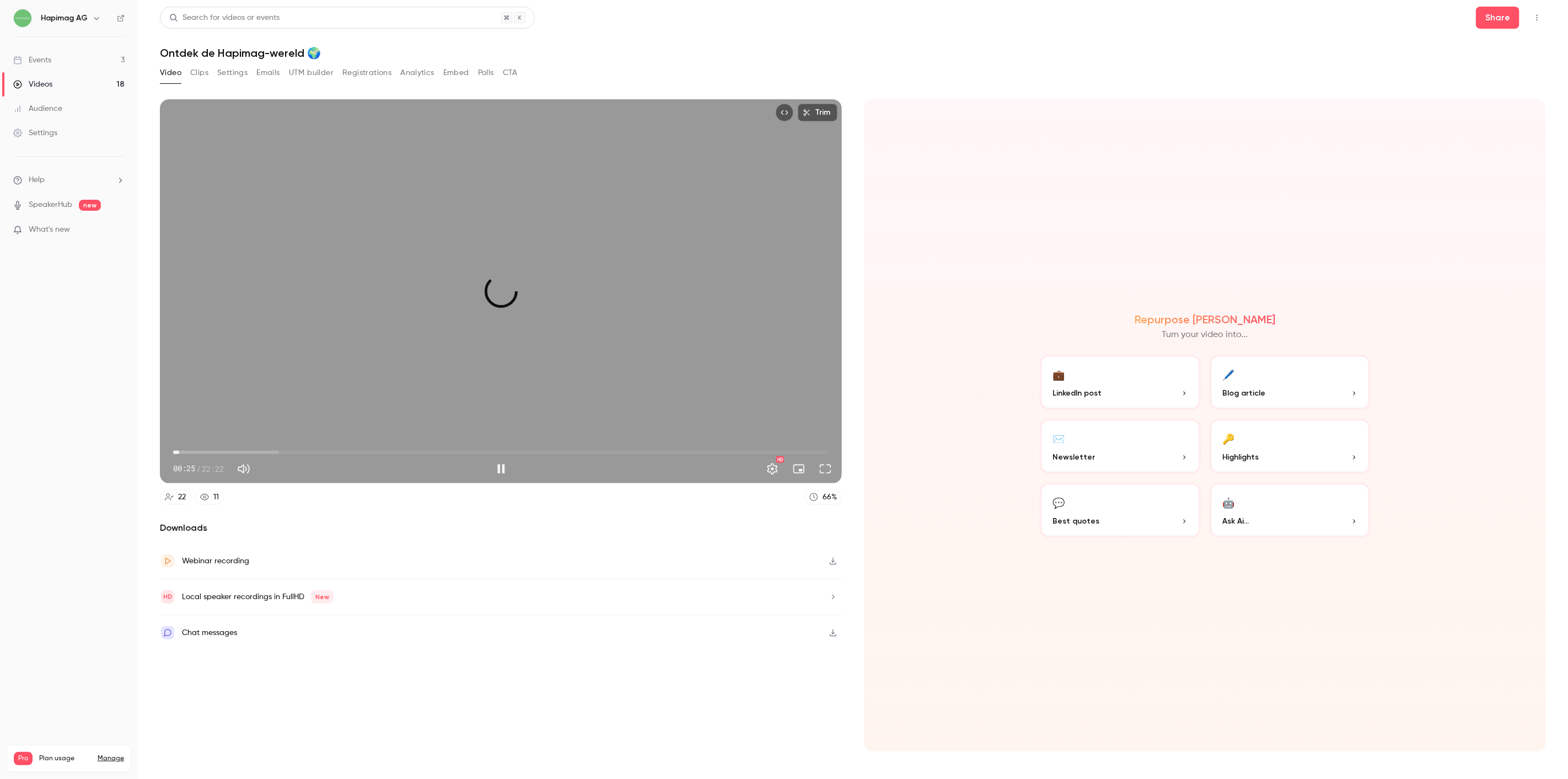
click at [179, 451] on span "00:12" at bounding box center [179, 452] width 3 height 3
click at [271, 292] on div "Trim 04:42 04:42 / 22:22 HD" at bounding box center [501, 291] width 682 height 384
type input "*****"
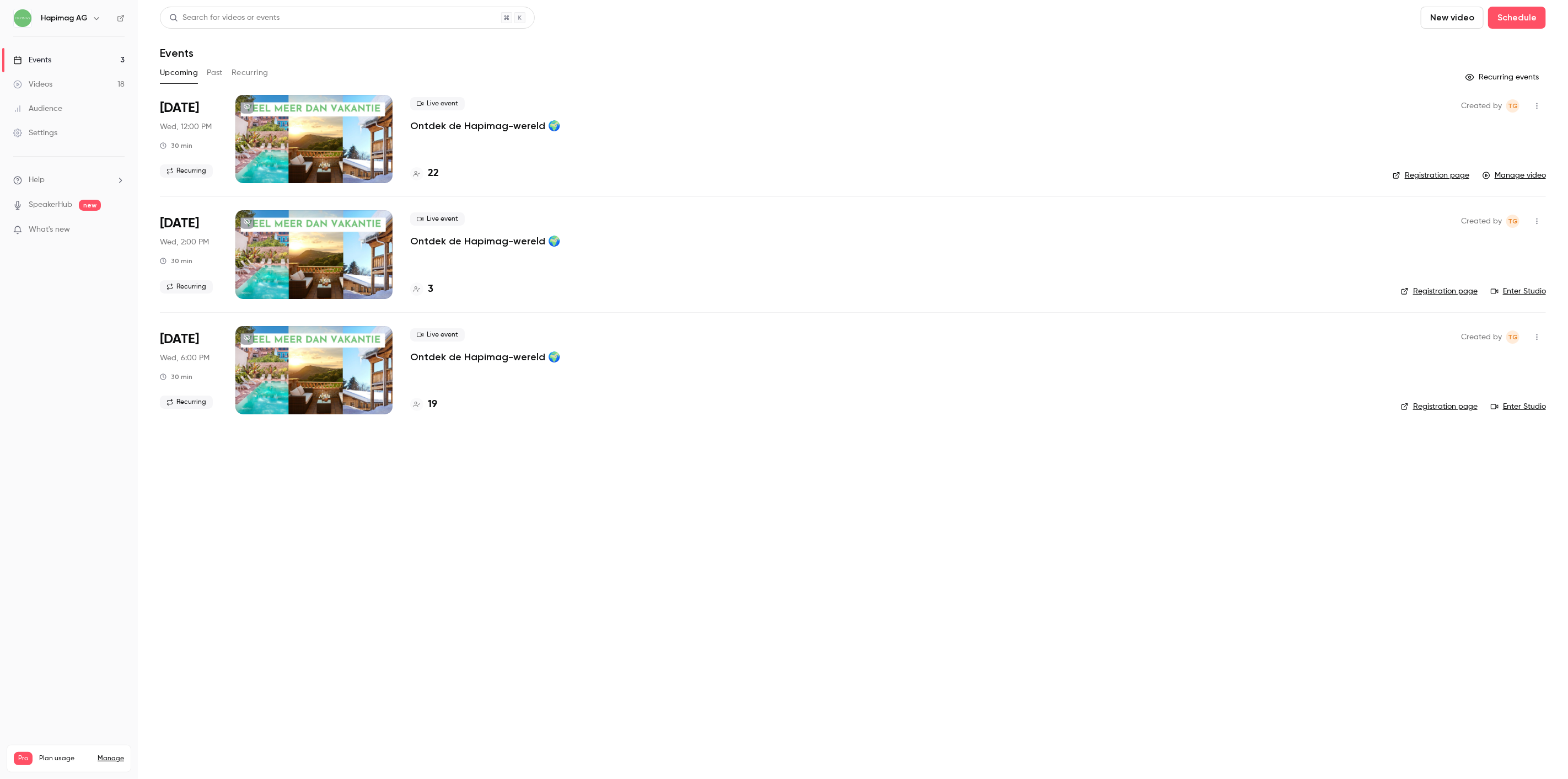
click at [565, 639] on main "Search for videos or events New video Schedule Events Upcoming Past Recurring R…" at bounding box center [853, 389] width 1430 height 779
click at [1531, 107] on button "button" at bounding box center [1537, 105] width 18 height 18
click at [1138, 131] on div at bounding box center [784, 389] width 1568 height 779
click at [621, 495] on main "Search for videos or events New video Schedule Events Upcoming Past Recurring R…" at bounding box center [853, 389] width 1430 height 779
click at [515, 117] on div "Live event Ontdek de Hapimag-wereld 🌍" at bounding box center [892, 115] width 965 height 35
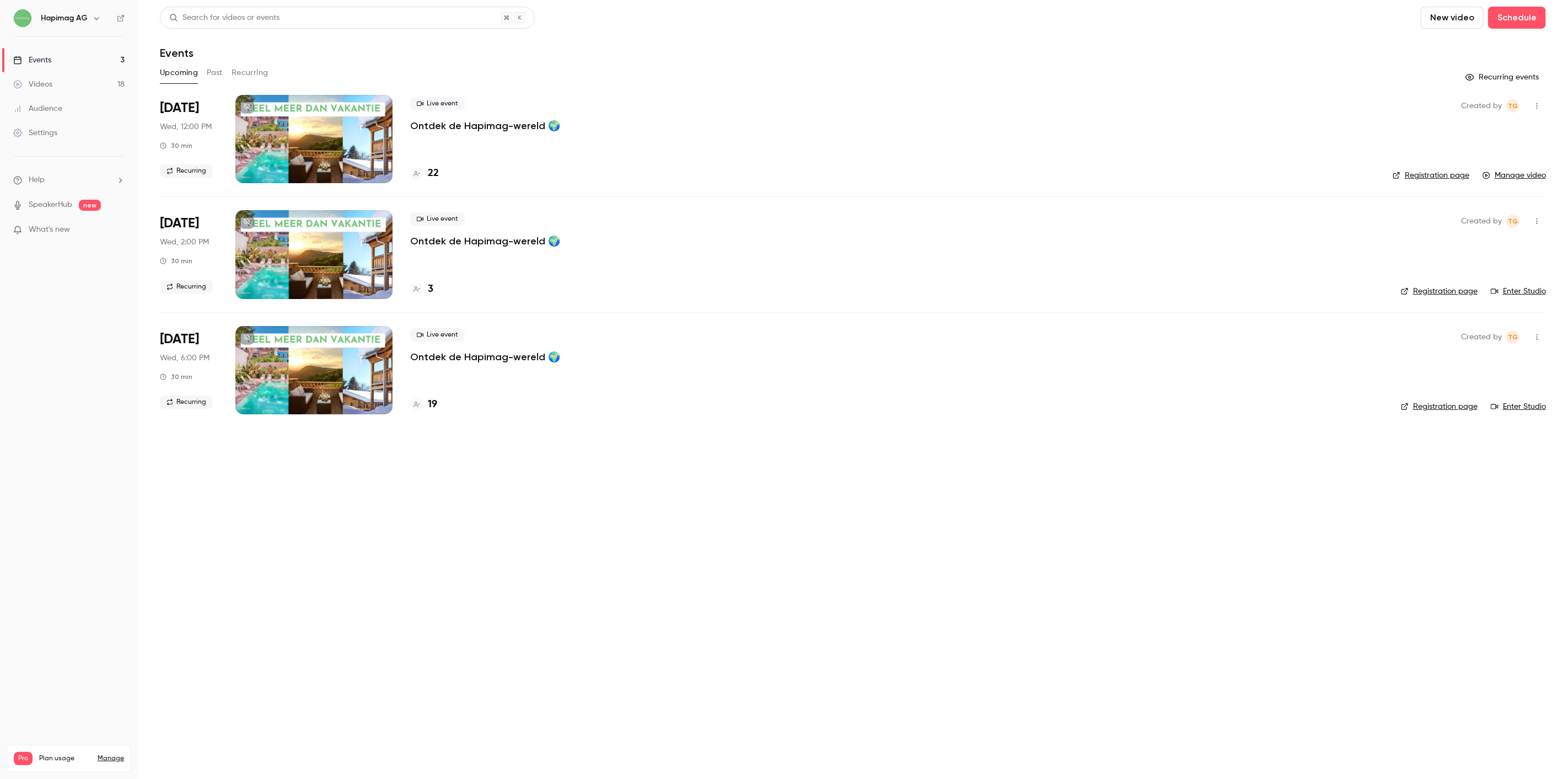
click at [516, 120] on p "Ontdek de Hapimag-wereld 🌍" at bounding box center [485, 126] width 150 height 13
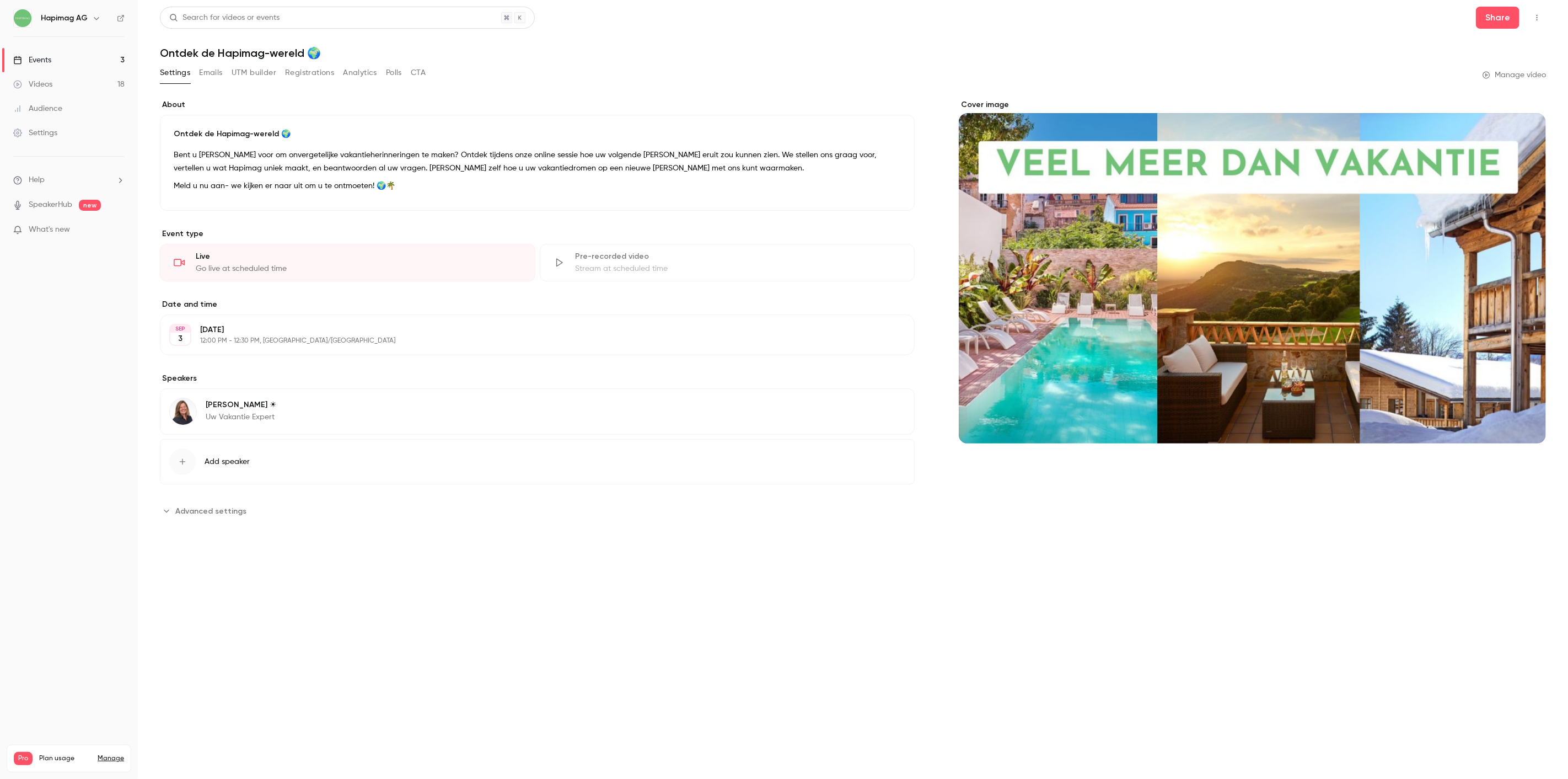
click at [346, 69] on button "Analytics" at bounding box center [360, 72] width 34 height 18
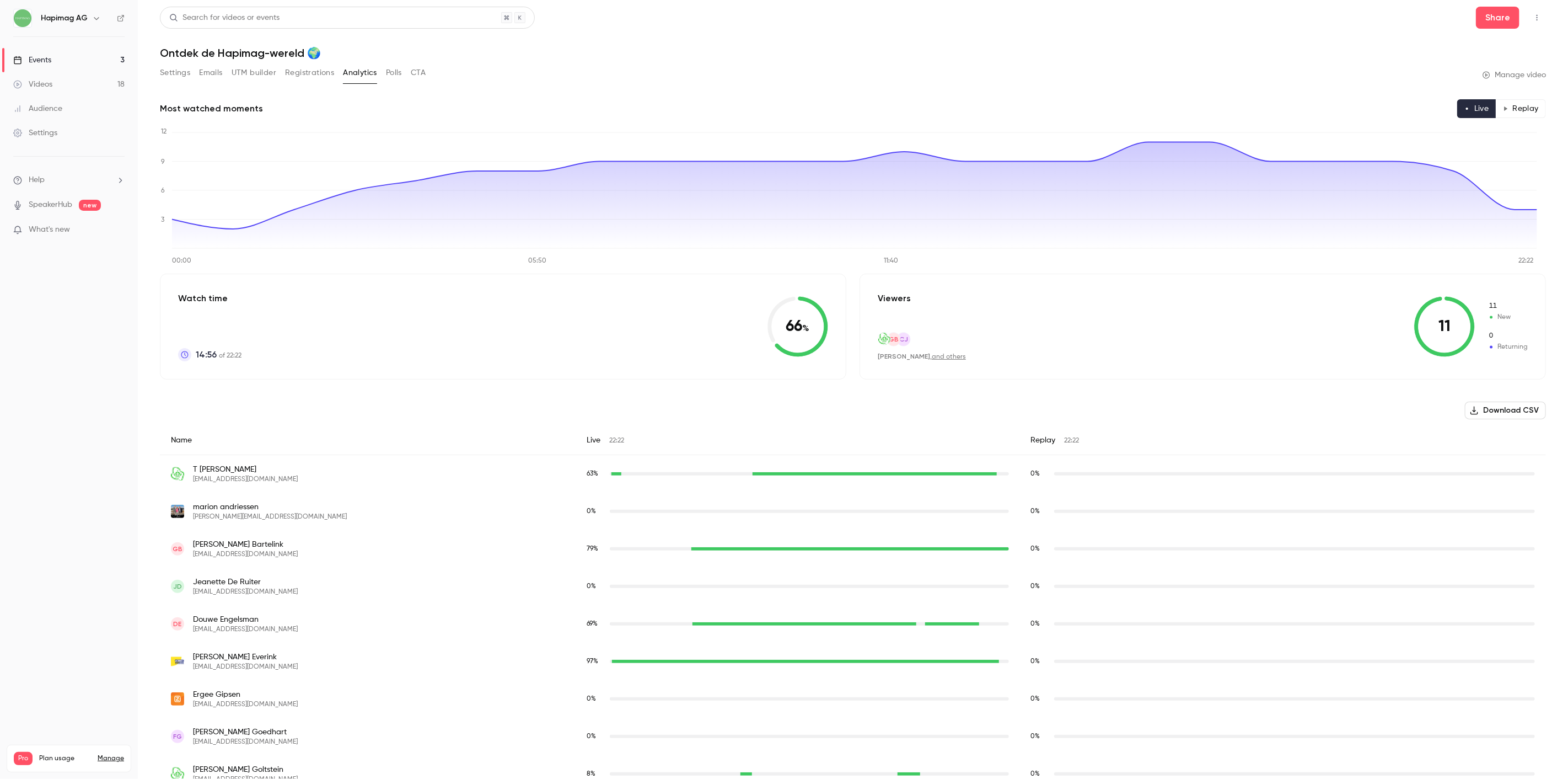
click at [1523, 413] on button "Download CSV" at bounding box center [1505, 410] width 81 height 18
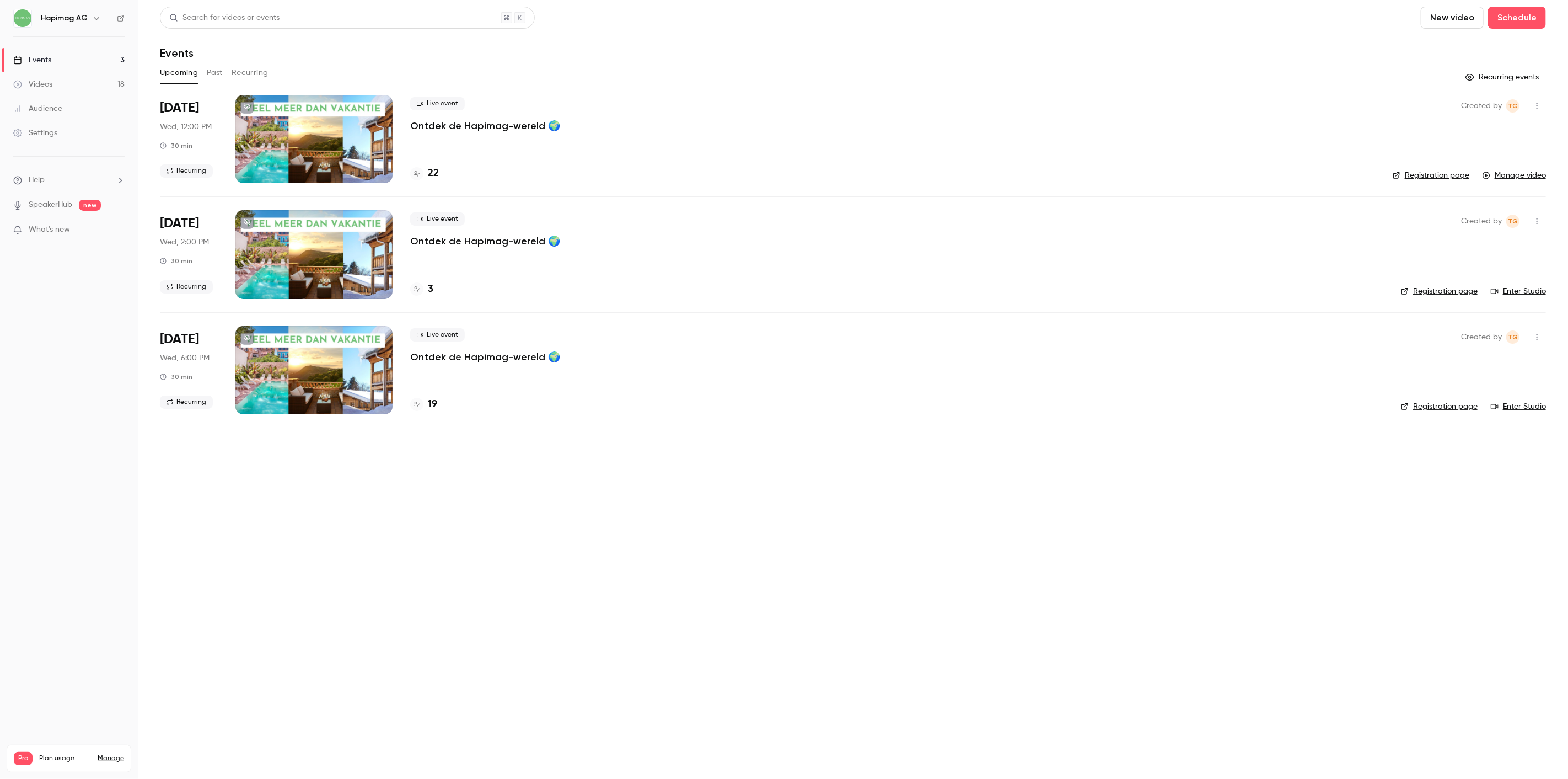
click at [455, 118] on div "Live event Ontdek de Hapimag-wereld 🌍" at bounding box center [892, 115] width 965 height 35
click at [457, 129] on p "Ontdek de Hapimag-wereld 🌍" at bounding box center [485, 126] width 150 height 13
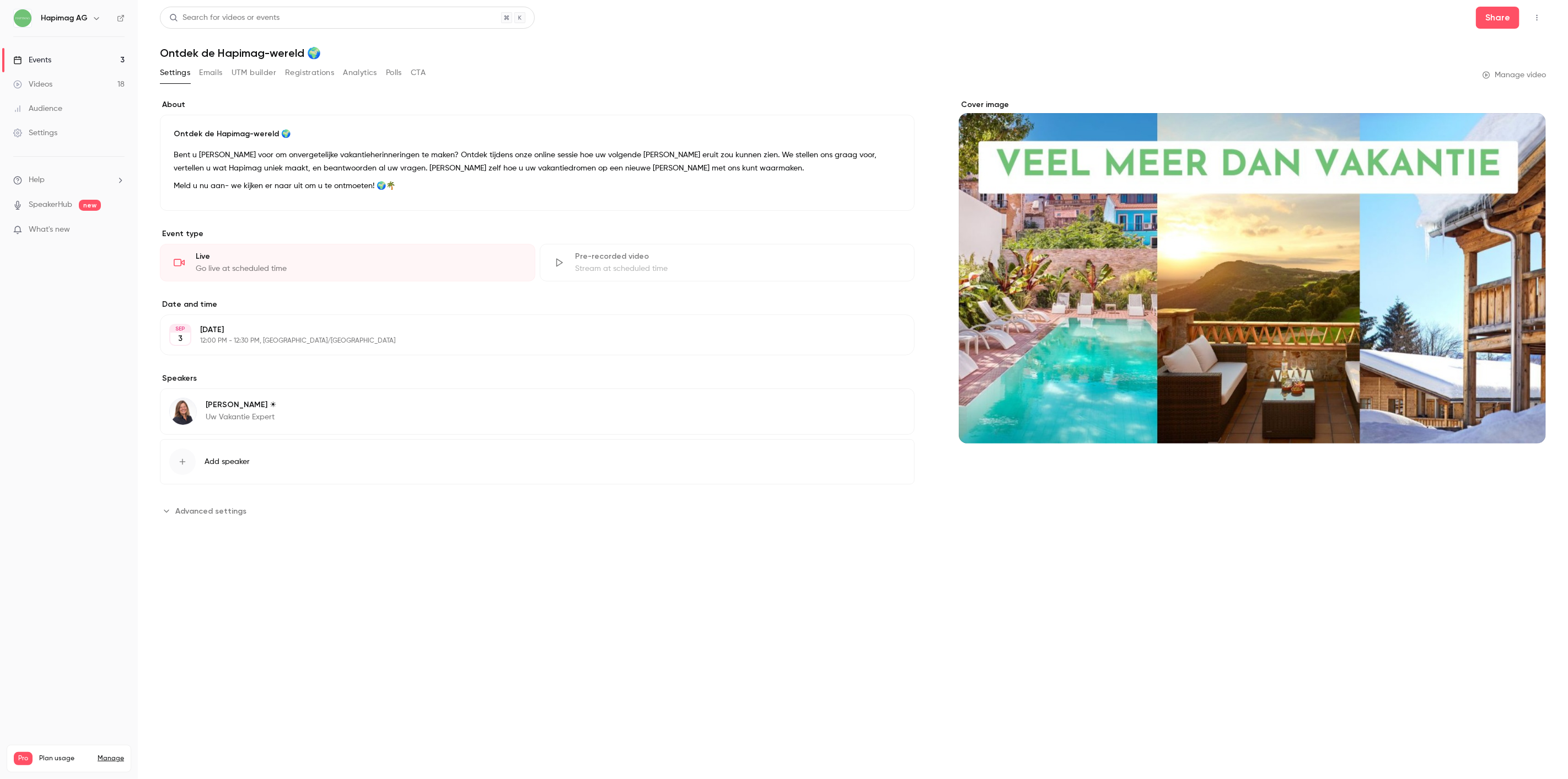
click at [212, 64] on button "Emails" at bounding box center [211, 72] width 23 height 18
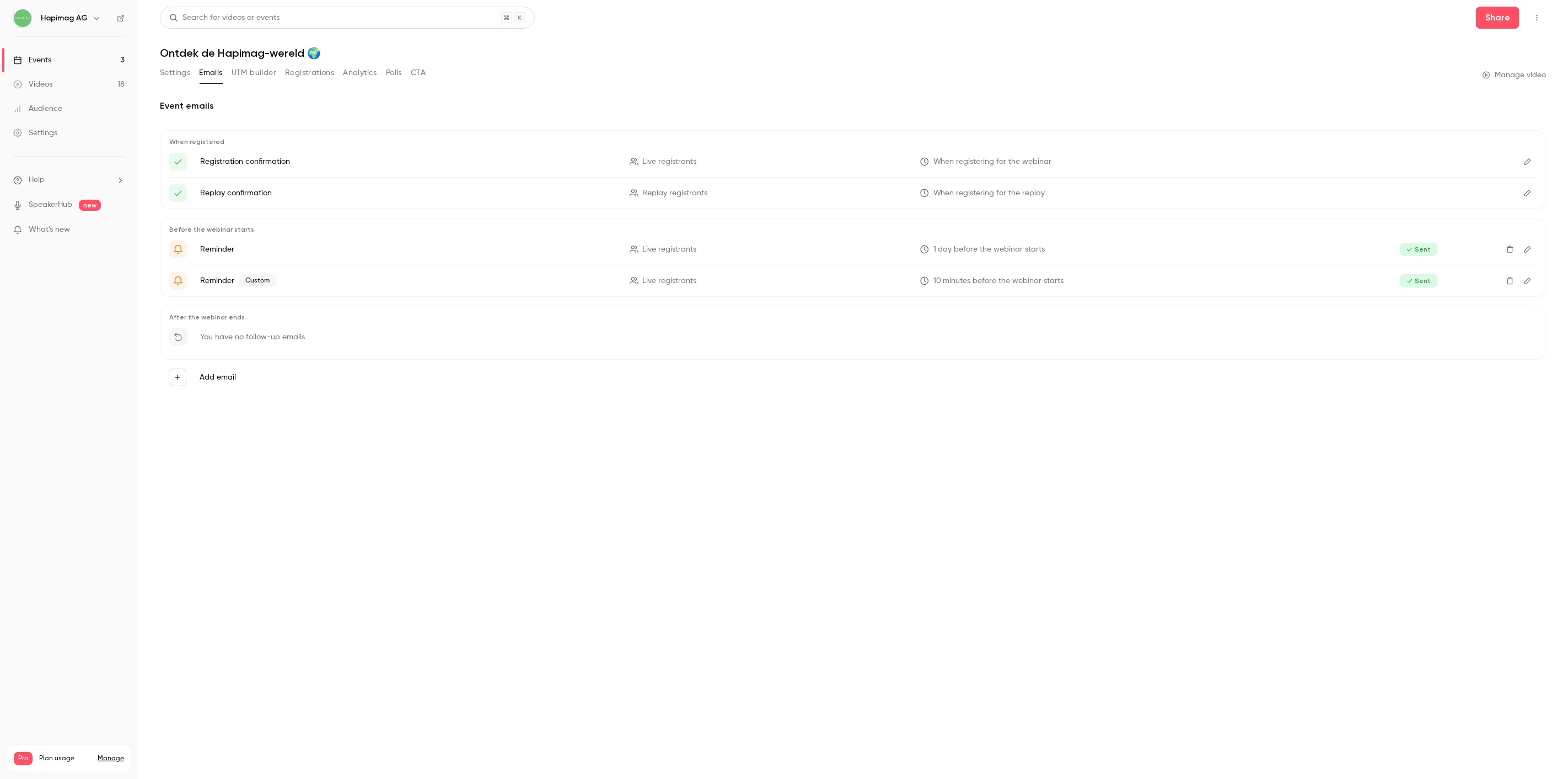
click at [175, 84] on div "Settings Emails UTM builder Registrations Analytics Polls CTA" at bounding box center [293, 75] width 266 height 22
click at [177, 79] on button "Settings" at bounding box center [175, 72] width 30 height 18
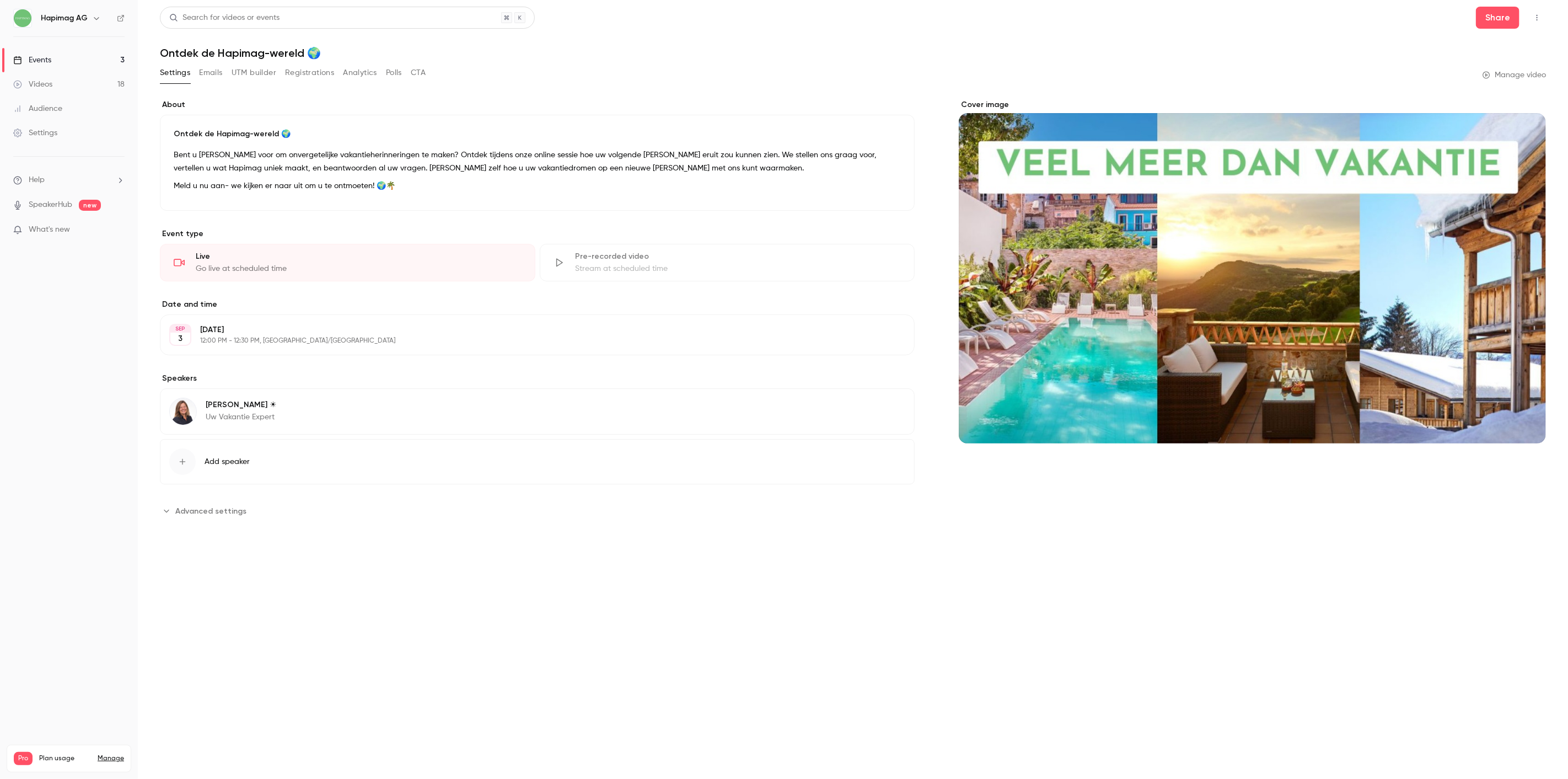
click at [97, 62] on link "Events 3" at bounding box center [69, 60] width 138 height 24
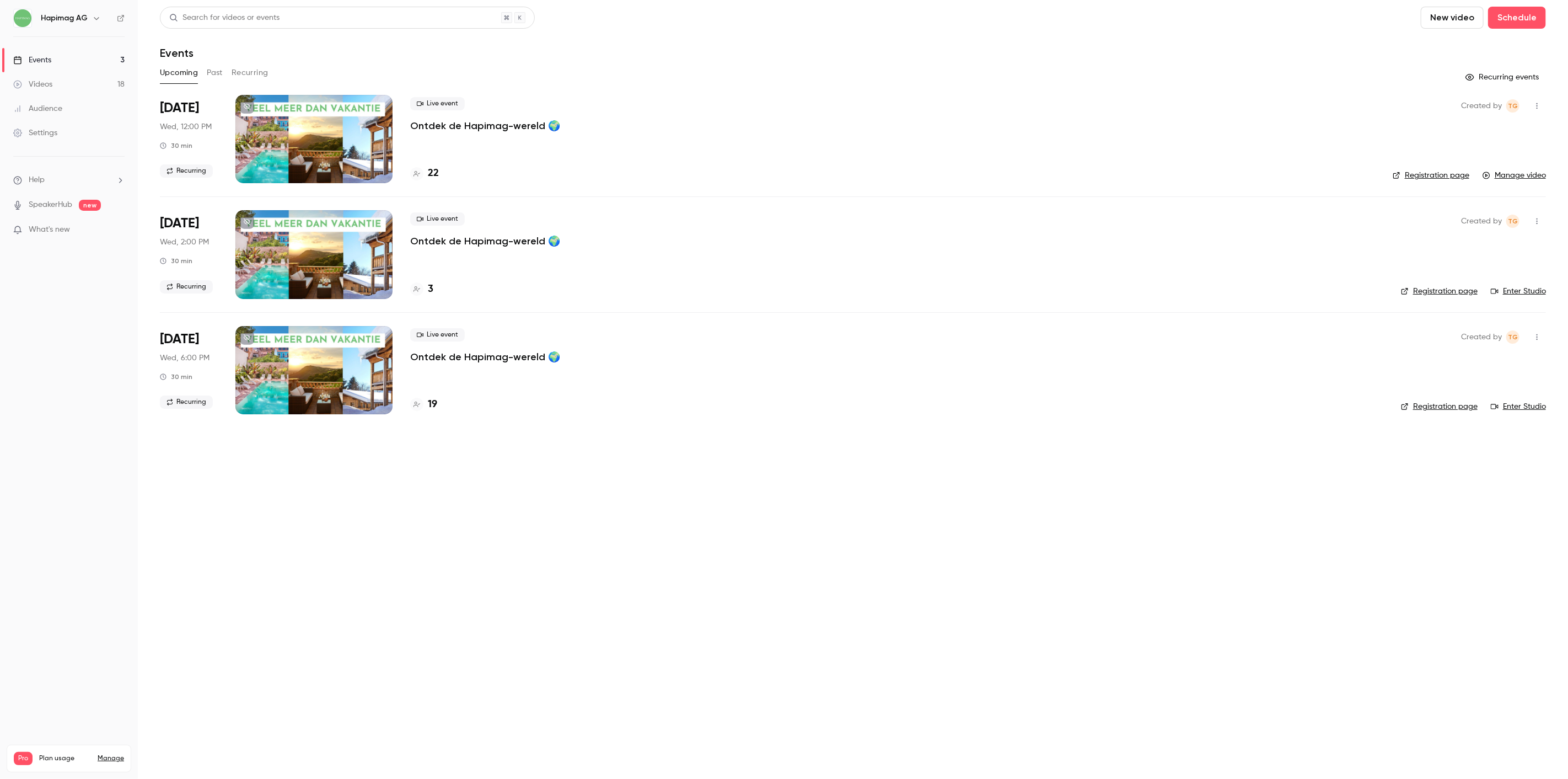
click at [436, 130] on p "Ontdek de Hapimag-wereld 🌍" at bounding box center [485, 126] width 150 height 13
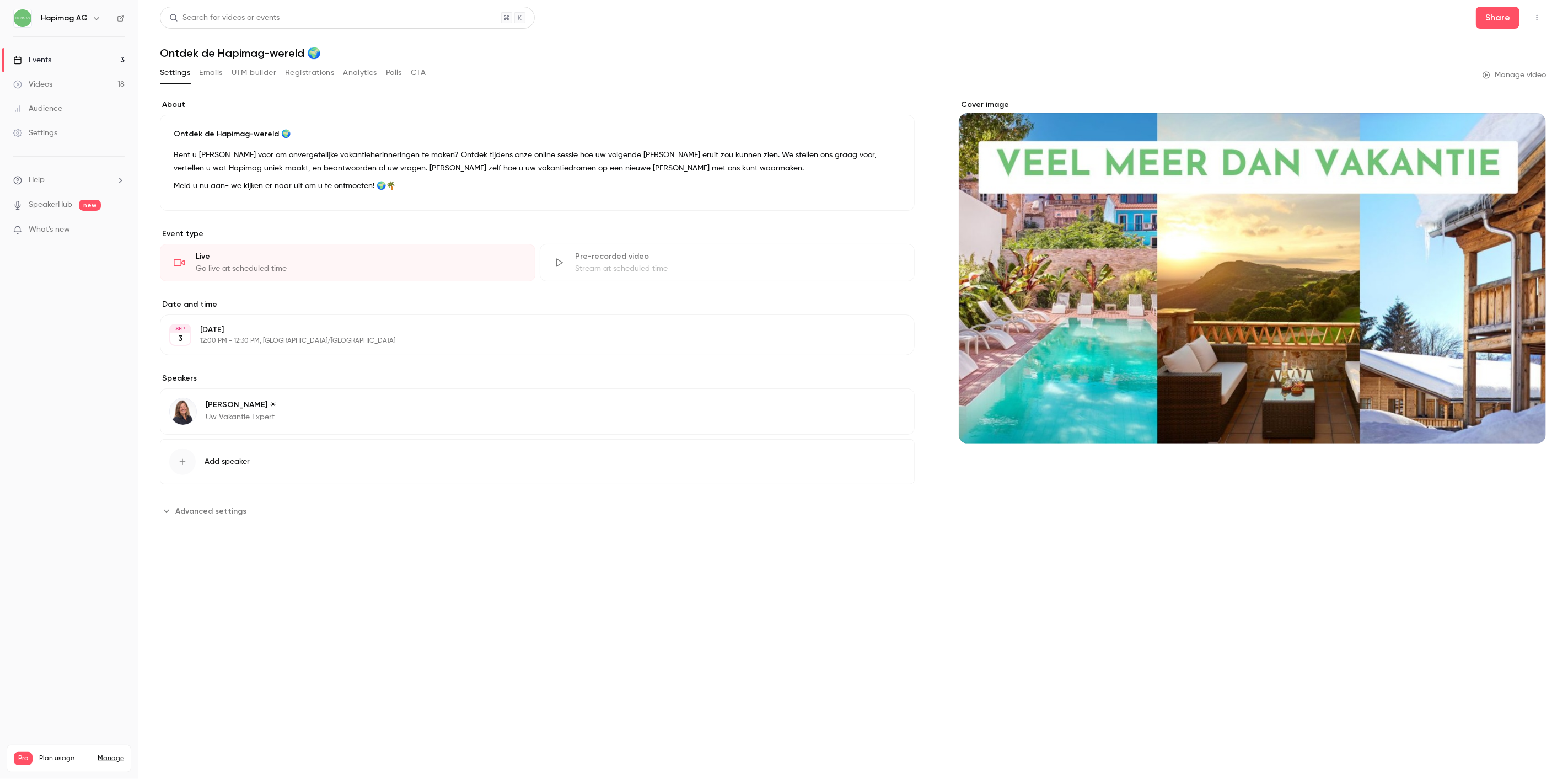
click at [251, 74] on button "UTM builder" at bounding box center [253, 72] width 44 height 18
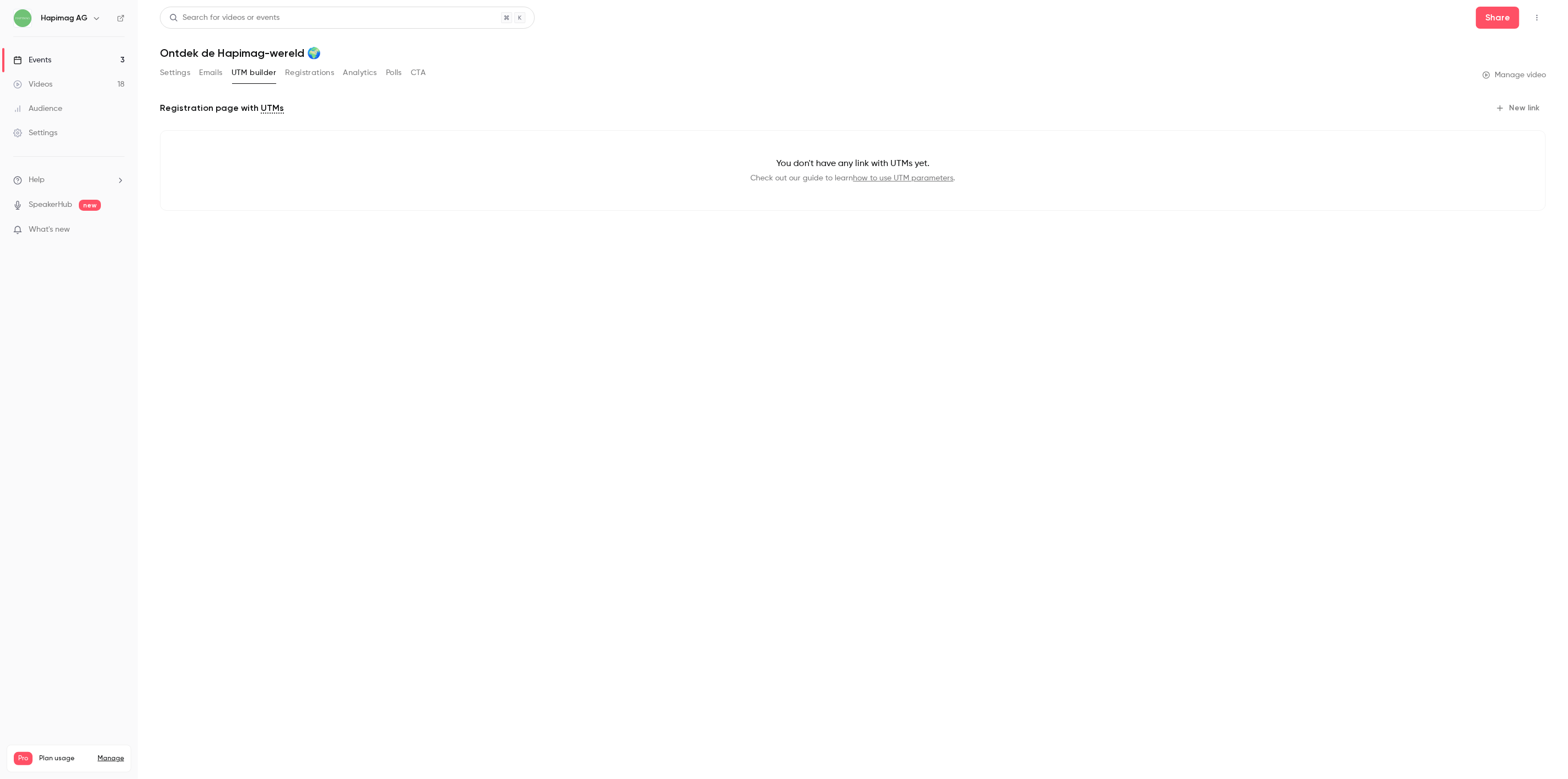
click at [208, 69] on button "Emails" at bounding box center [211, 72] width 23 height 18
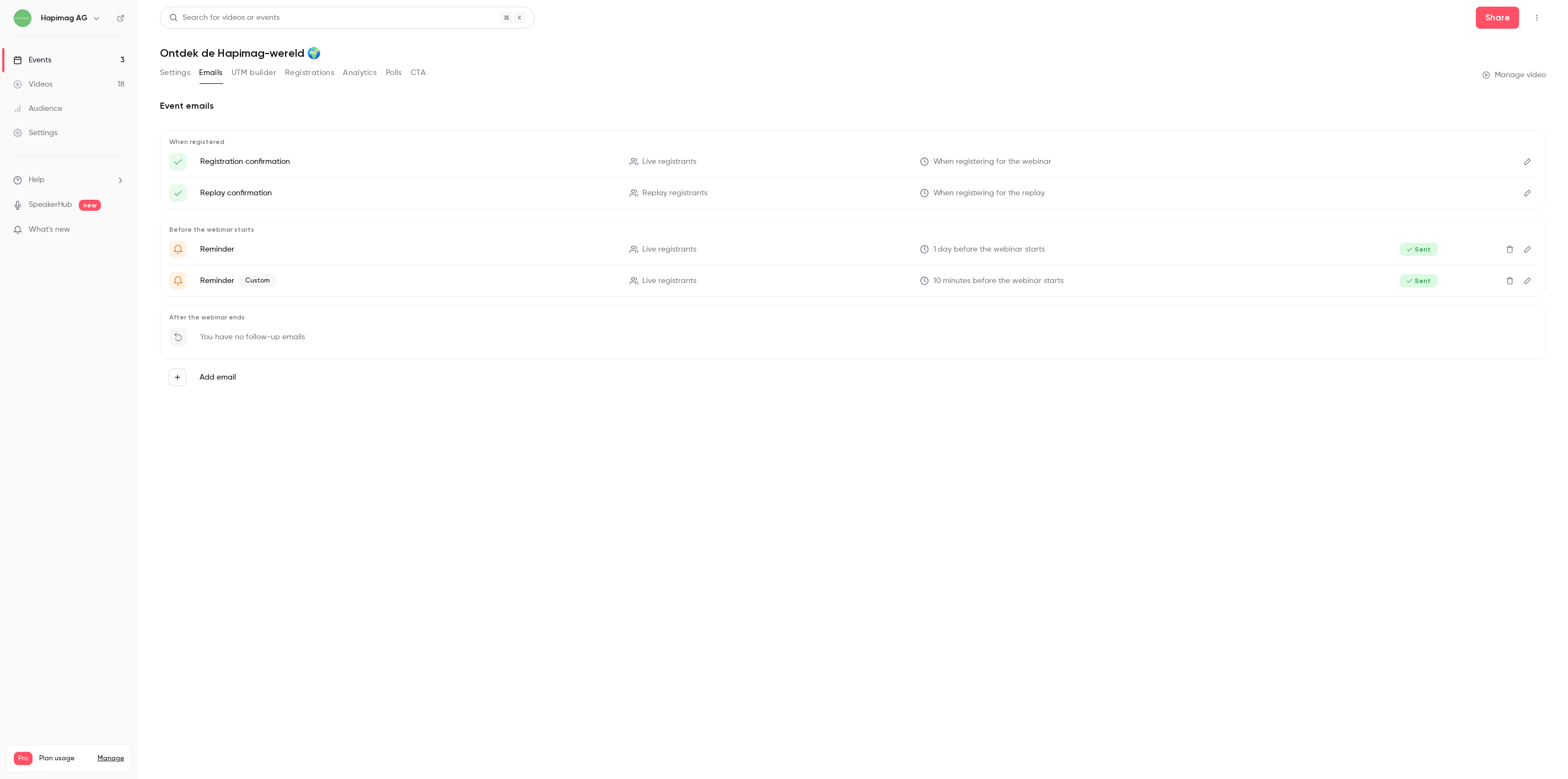
click at [273, 68] on button "UTM builder" at bounding box center [253, 72] width 44 height 18
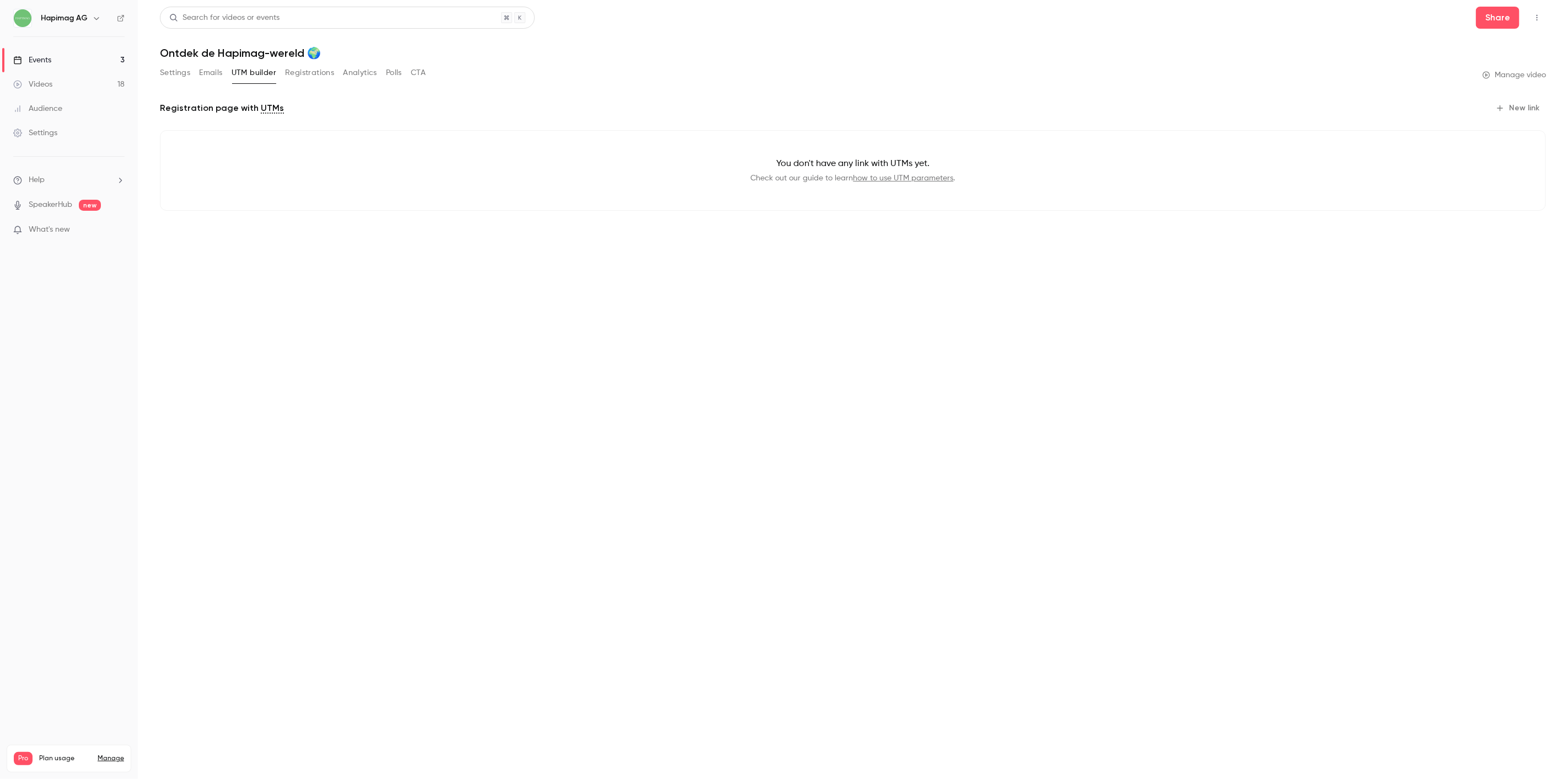
click at [318, 72] on button "Registrations" at bounding box center [309, 72] width 49 height 18
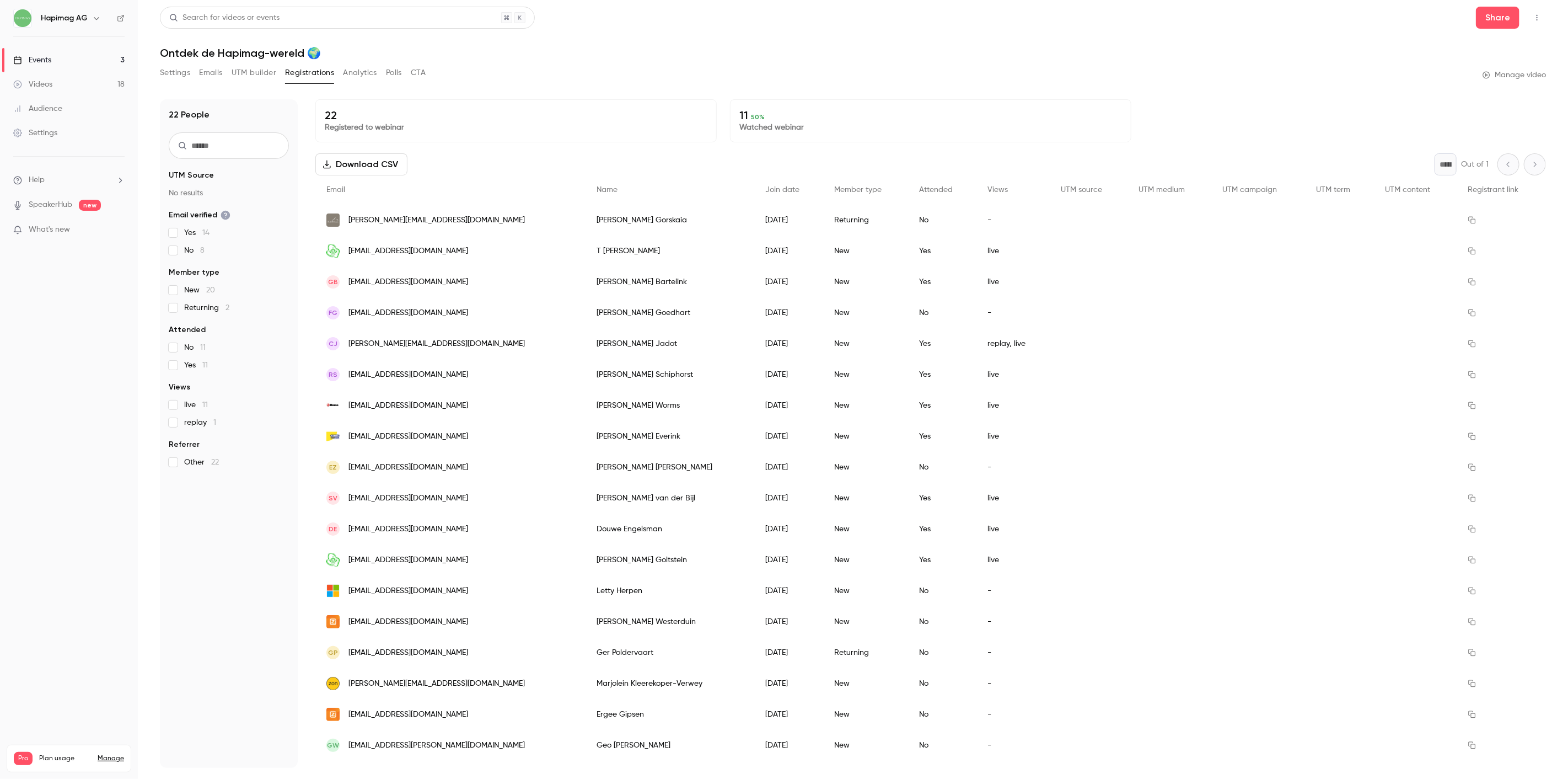
click at [359, 75] on button "Analytics" at bounding box center [360, 72] width 34 height 18
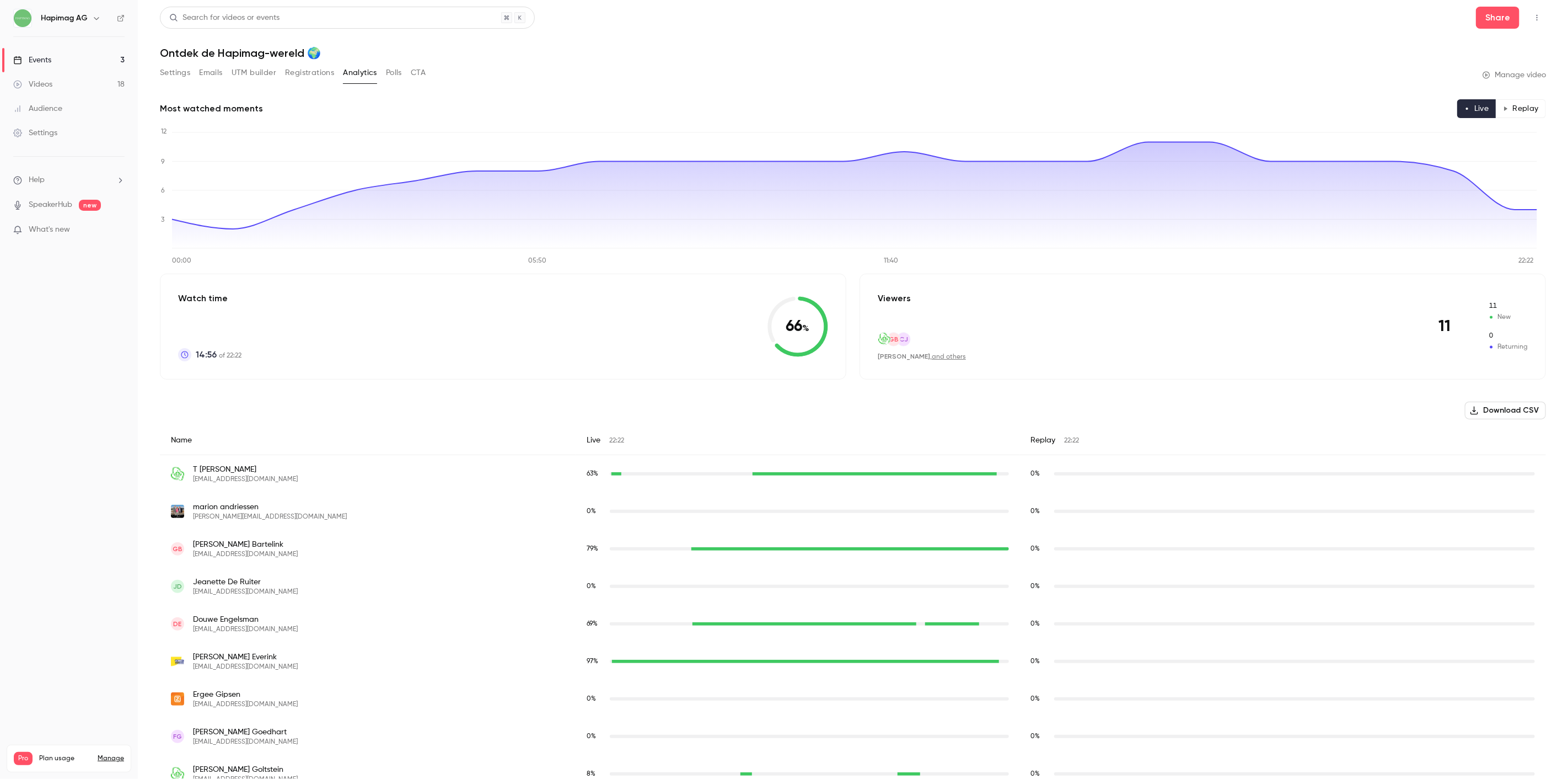
click at [390, 75] on button "Polls" at bounding box center [394, 72] width 16 height 18
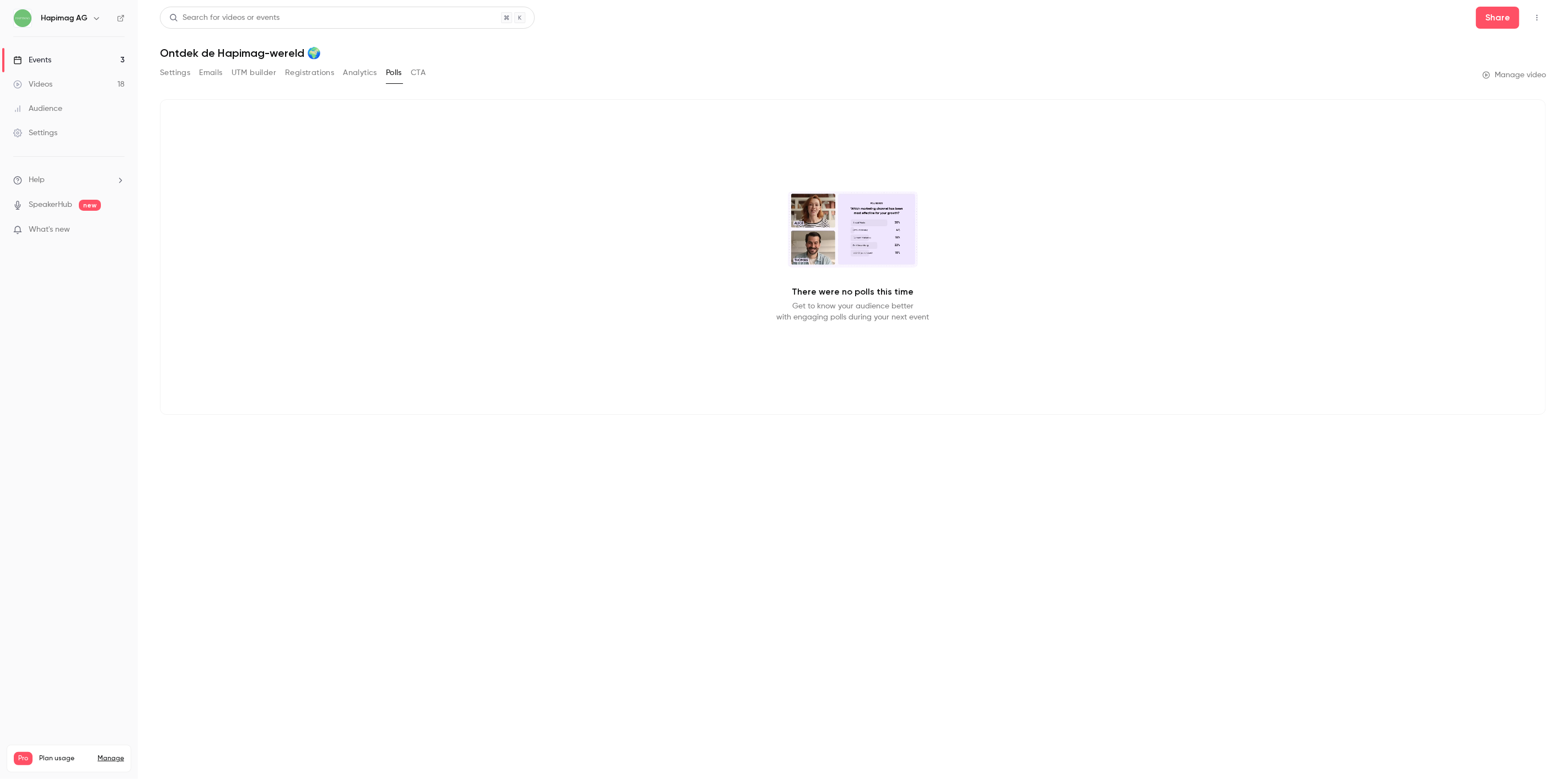
click at [418, 74] on button "CTA" at bounding box center [418, 72] width 15 height 18
click at [167, 71] on button "Settings" at bounding box center [175, 72] width 30 height 18
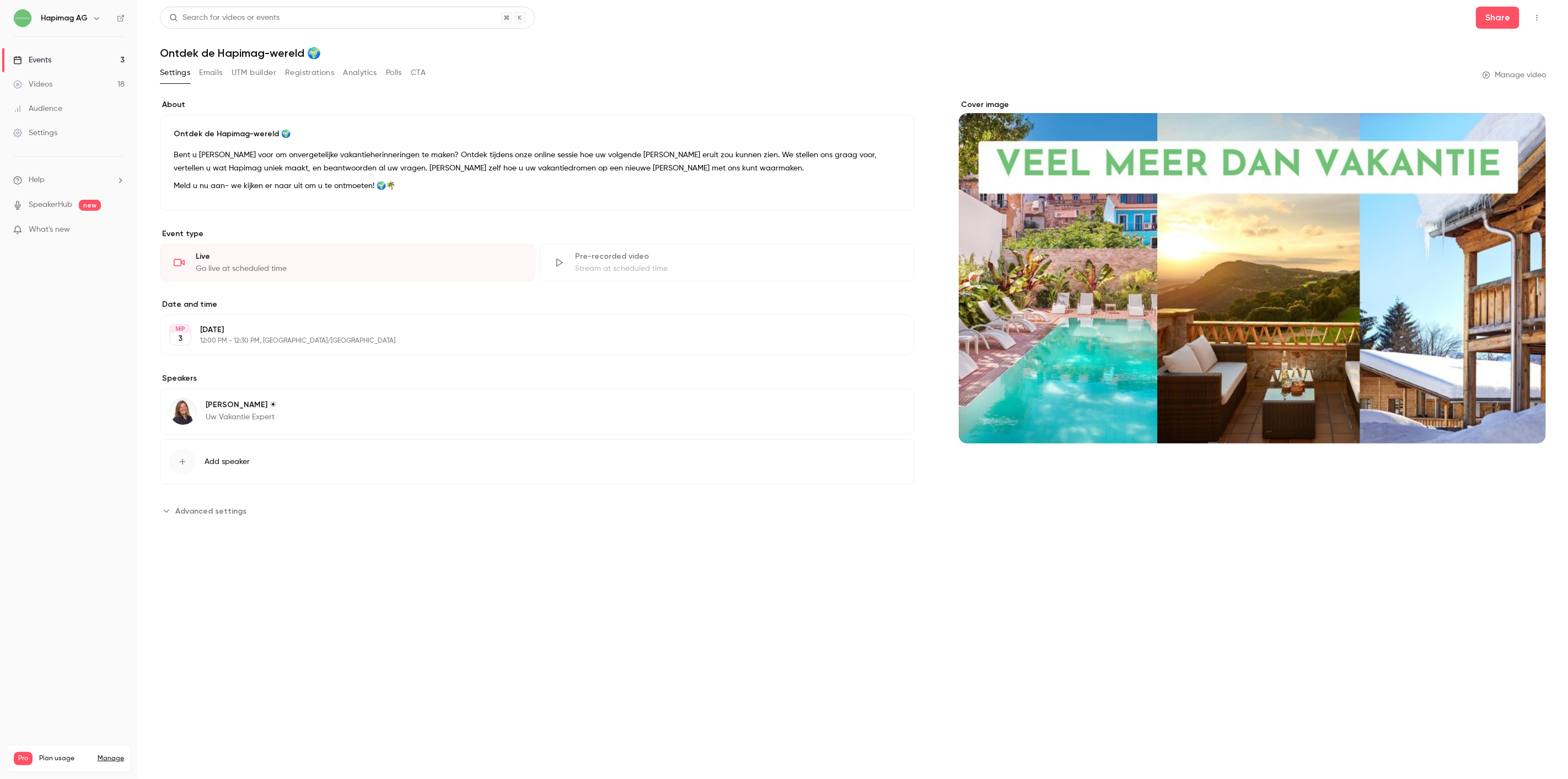
click at [233, 70] on button "UTM builder" at bounding box center [253, 72] width 44 height 18
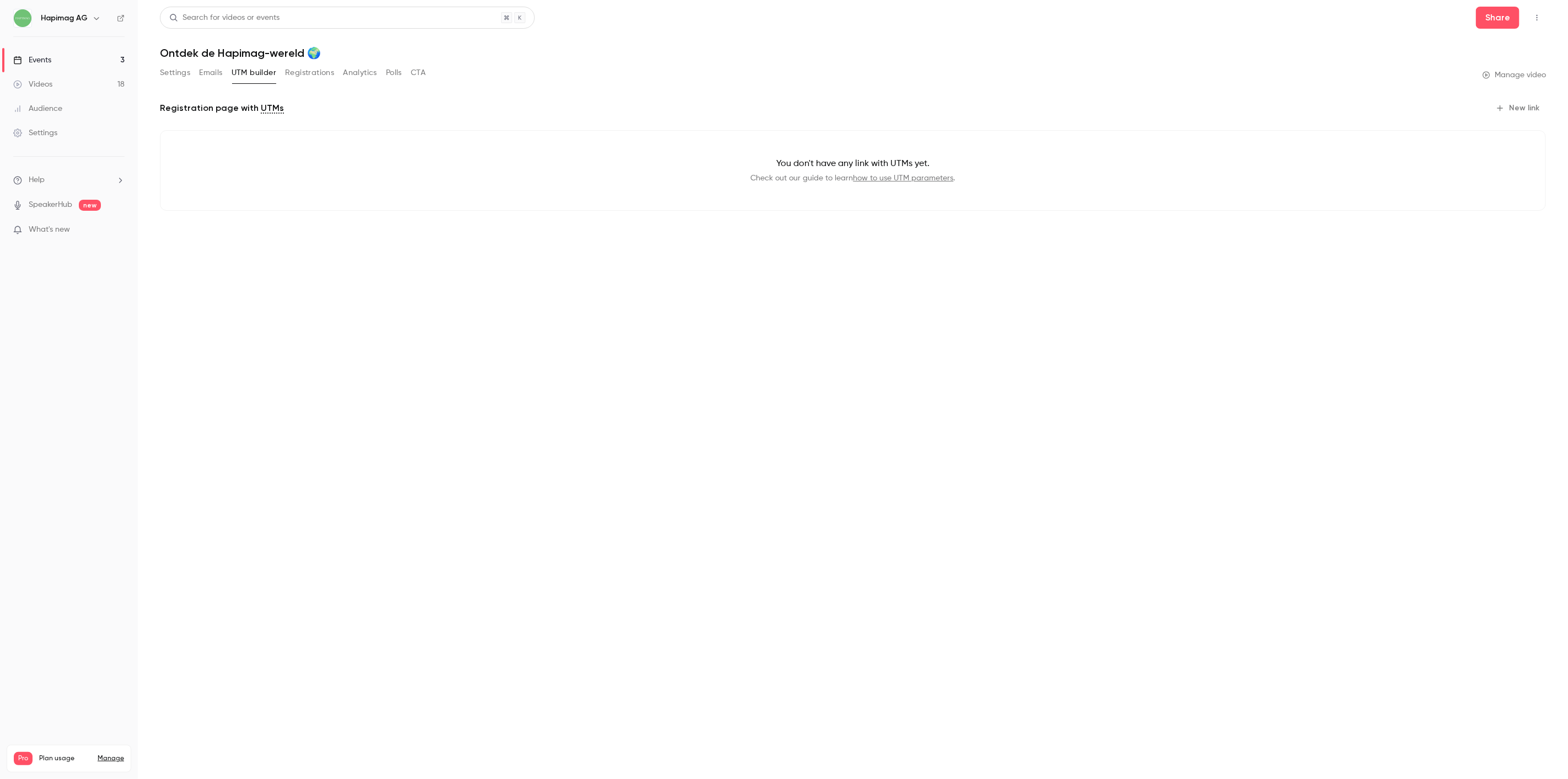
click at [58, 79] on link "Videos 18" at bounding box center [69, 85] width 138 height 24
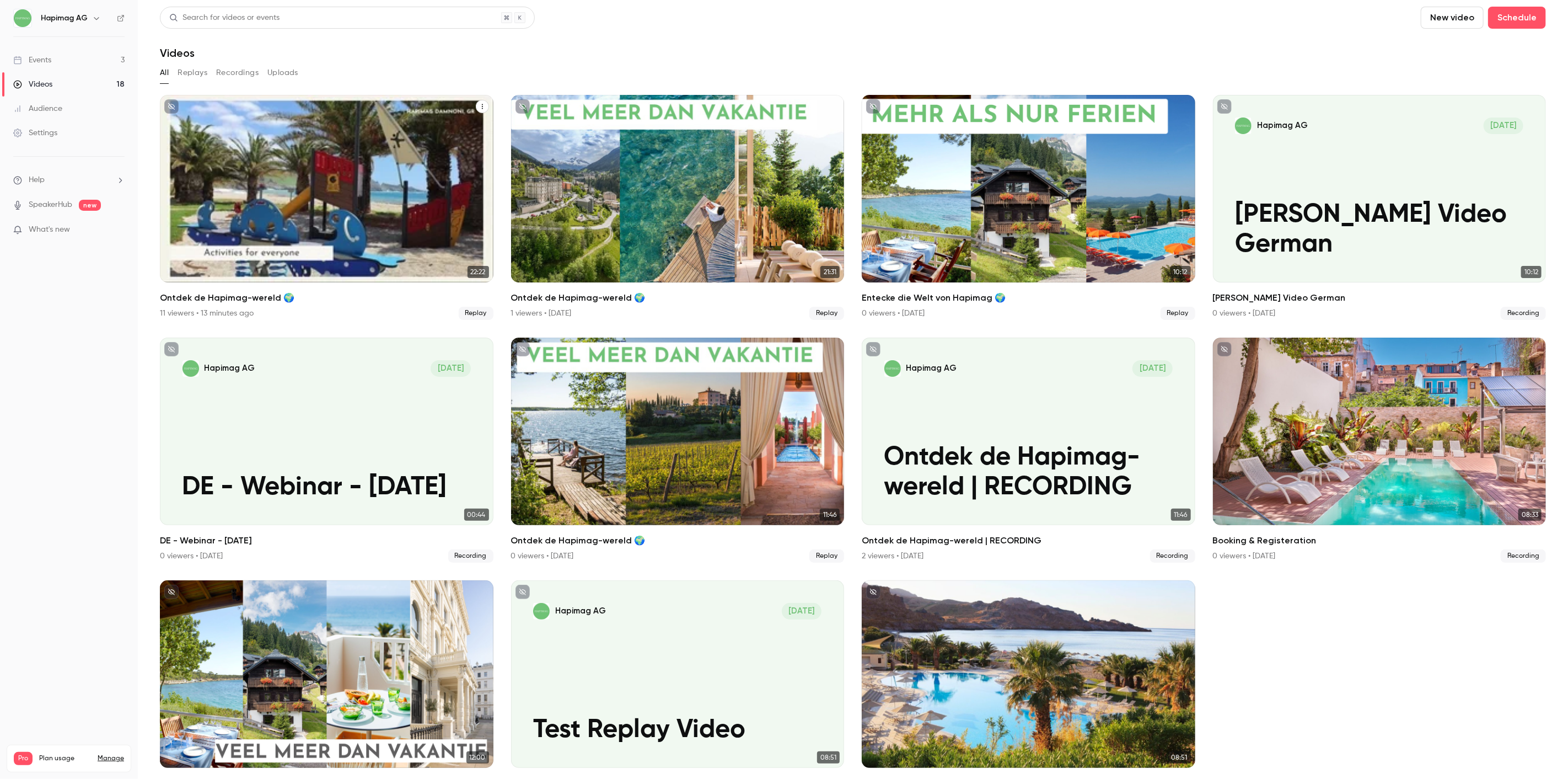
click at [382, 191] on div "Ontdek de Hapimag-wereld 🌍" at bounding box center [327, 189] width 334 height 188
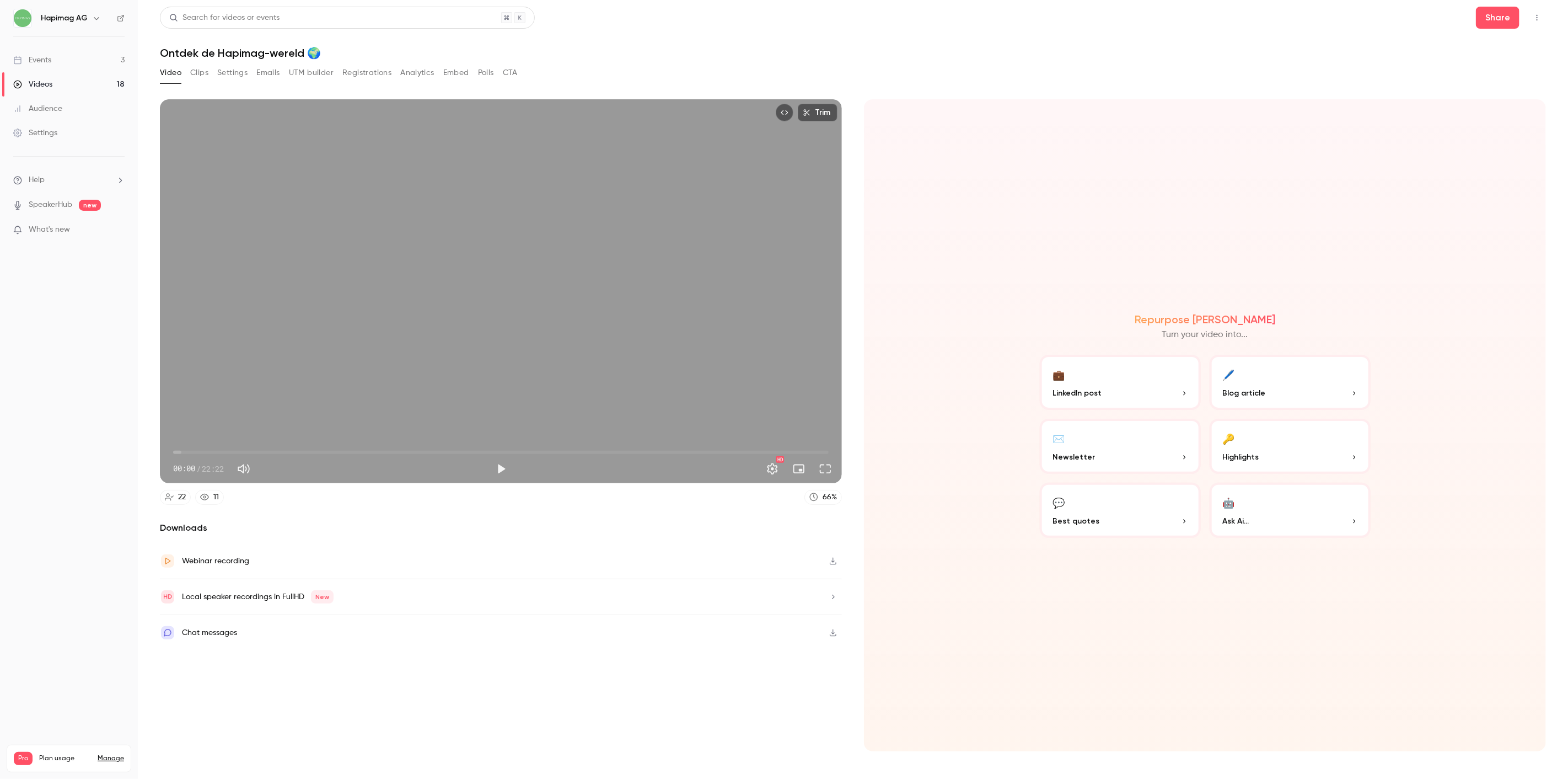
click at [839, 632] on button "button" at bounding box center [833, 632] width 18 height 18
click at [316, 79] on button "UTM builder" at bounding box center [311, 72] width 44 height 18
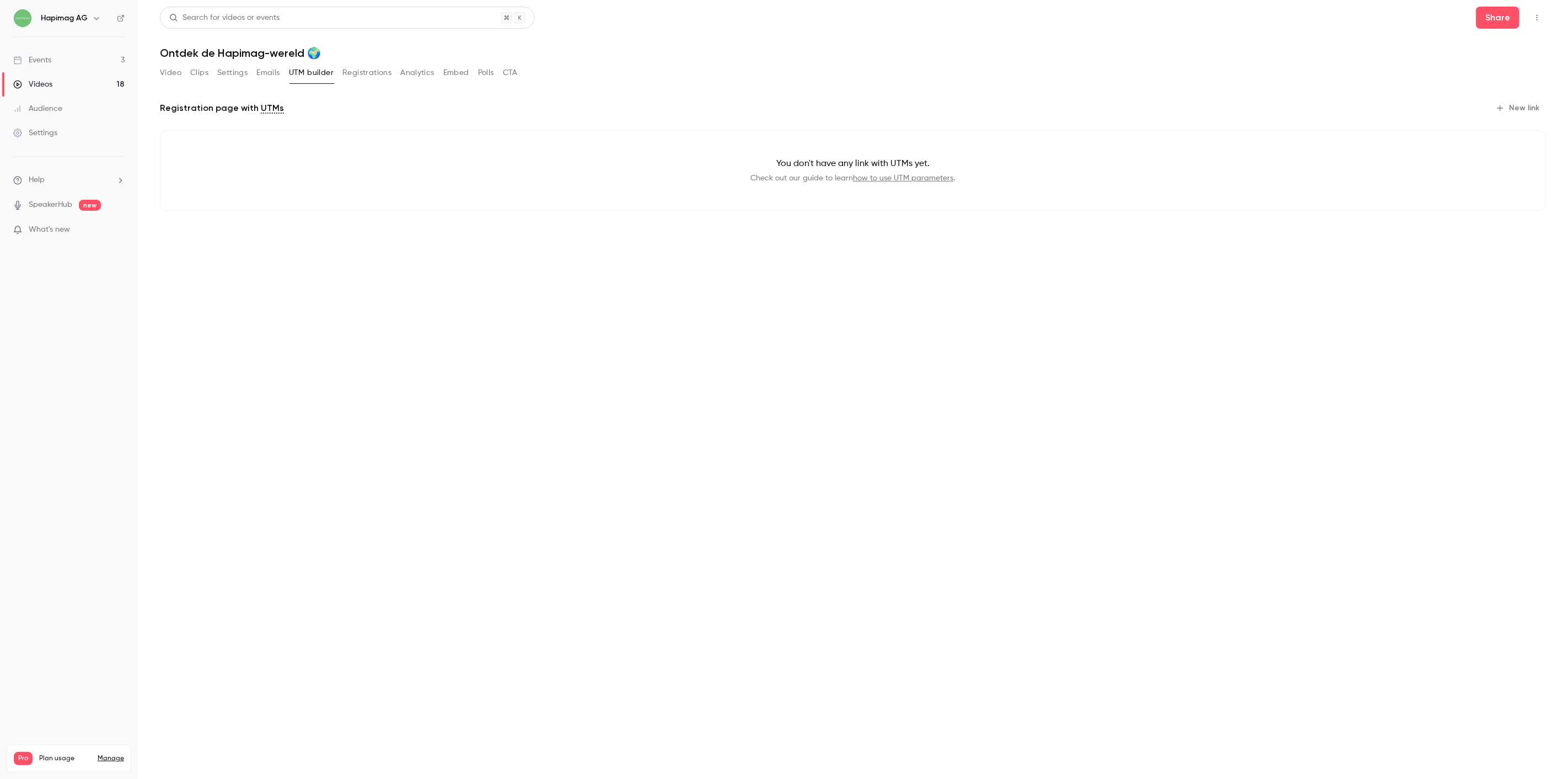
click at [365, 75] on button "Registrations" at bounding box center [366, 72] width 49 height 18
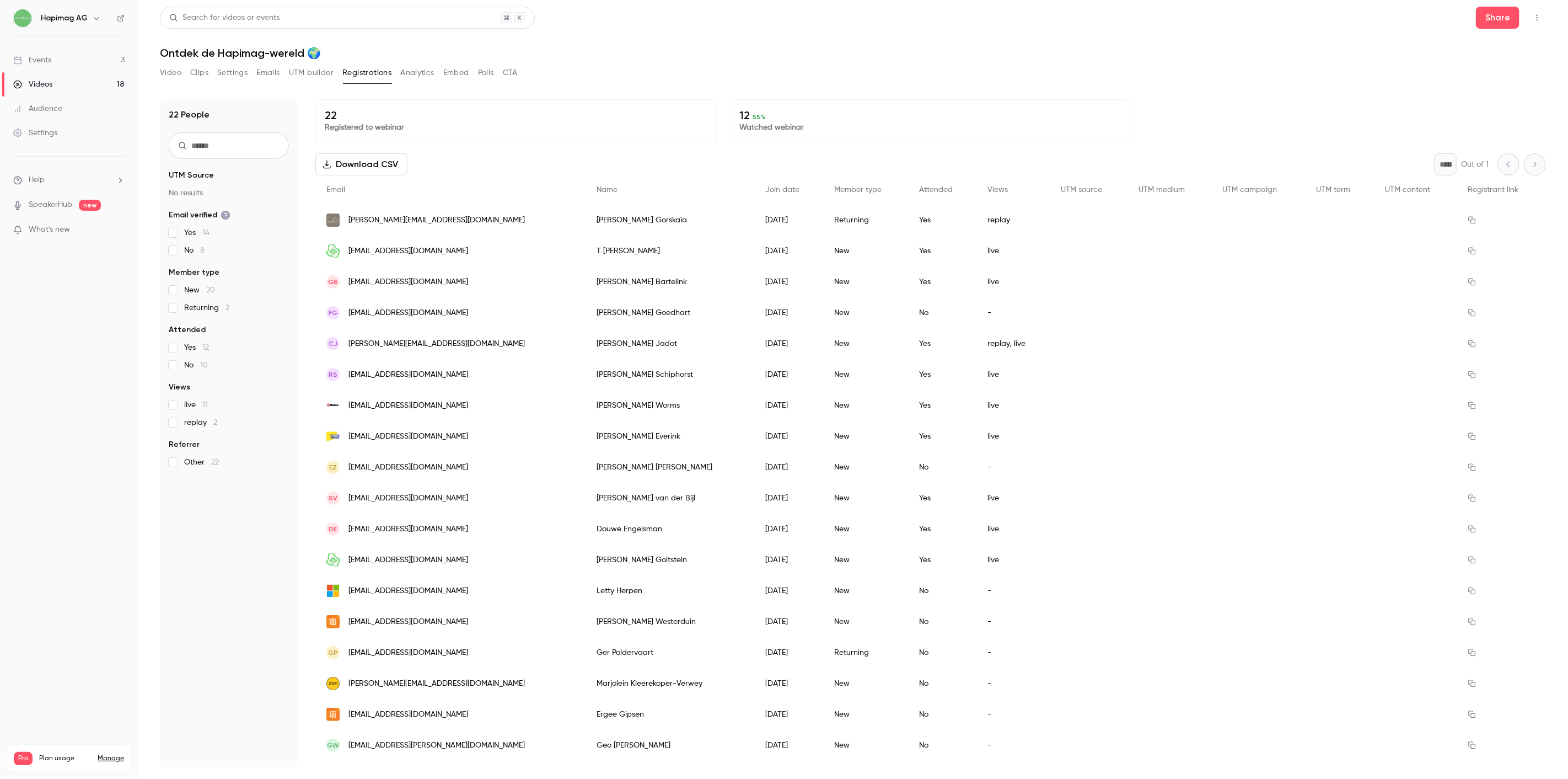
click at [29, 79] on div "Videos" at bounding box center [33, 85] width 39 height 11
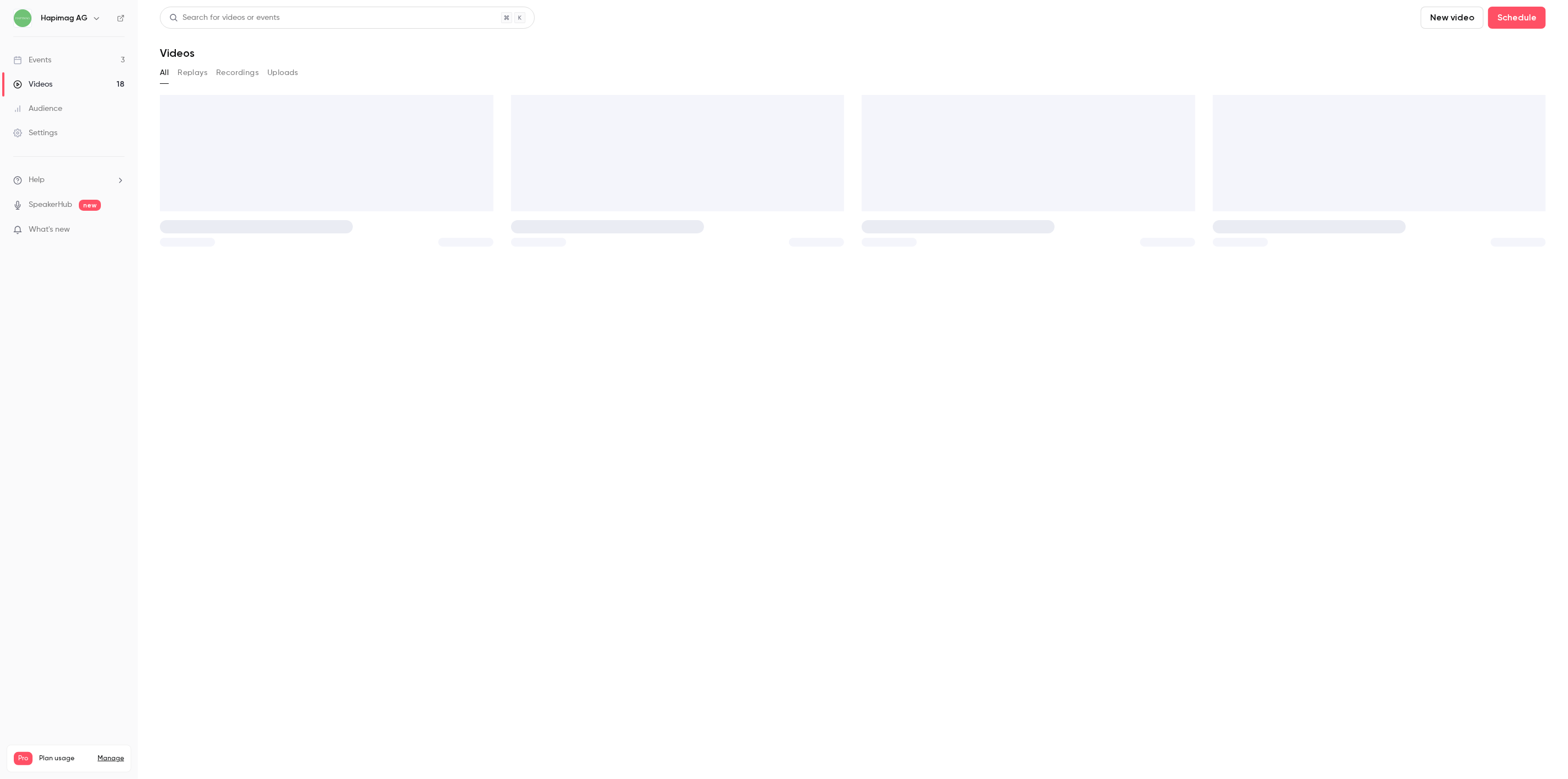
click at [49, 51] on link "Events 3" at bounding box center [69, 60] width 138 height 24
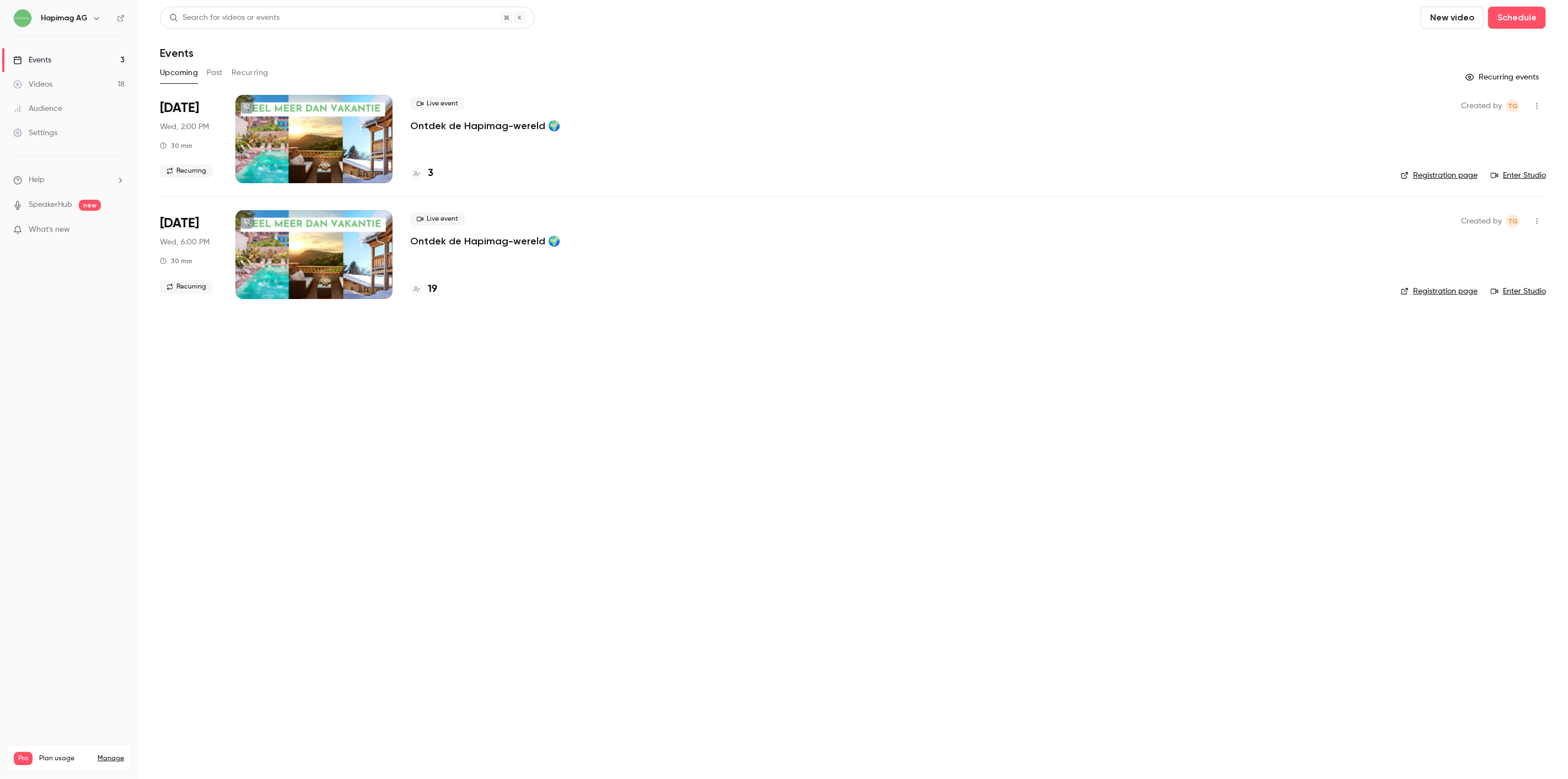
click at [214, 68] on button "Past" at bounding box center [215, 72] width 16 height 18
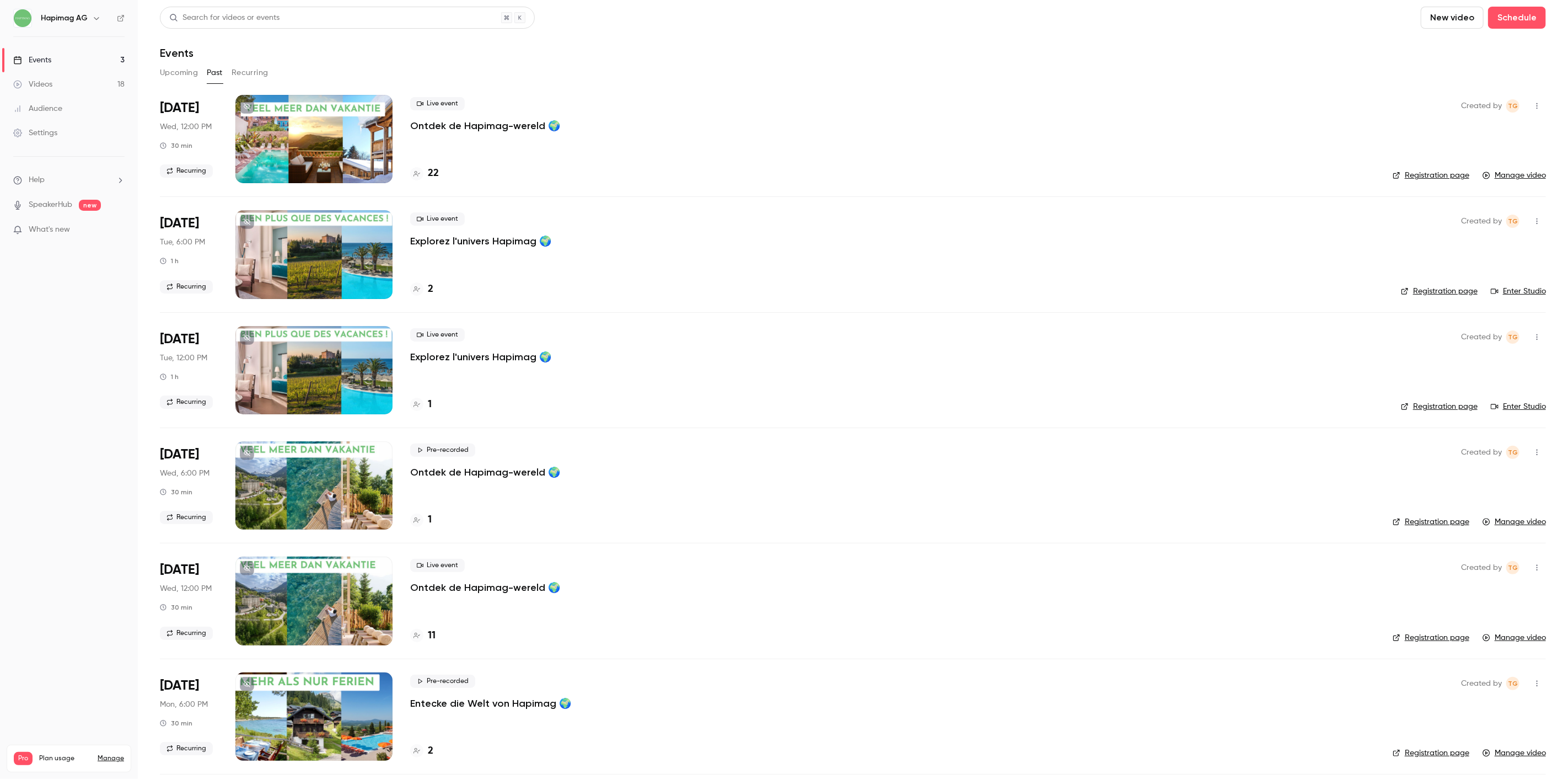
click at [267, 125] on div at bounding box center [314, 139] width 157 height 88
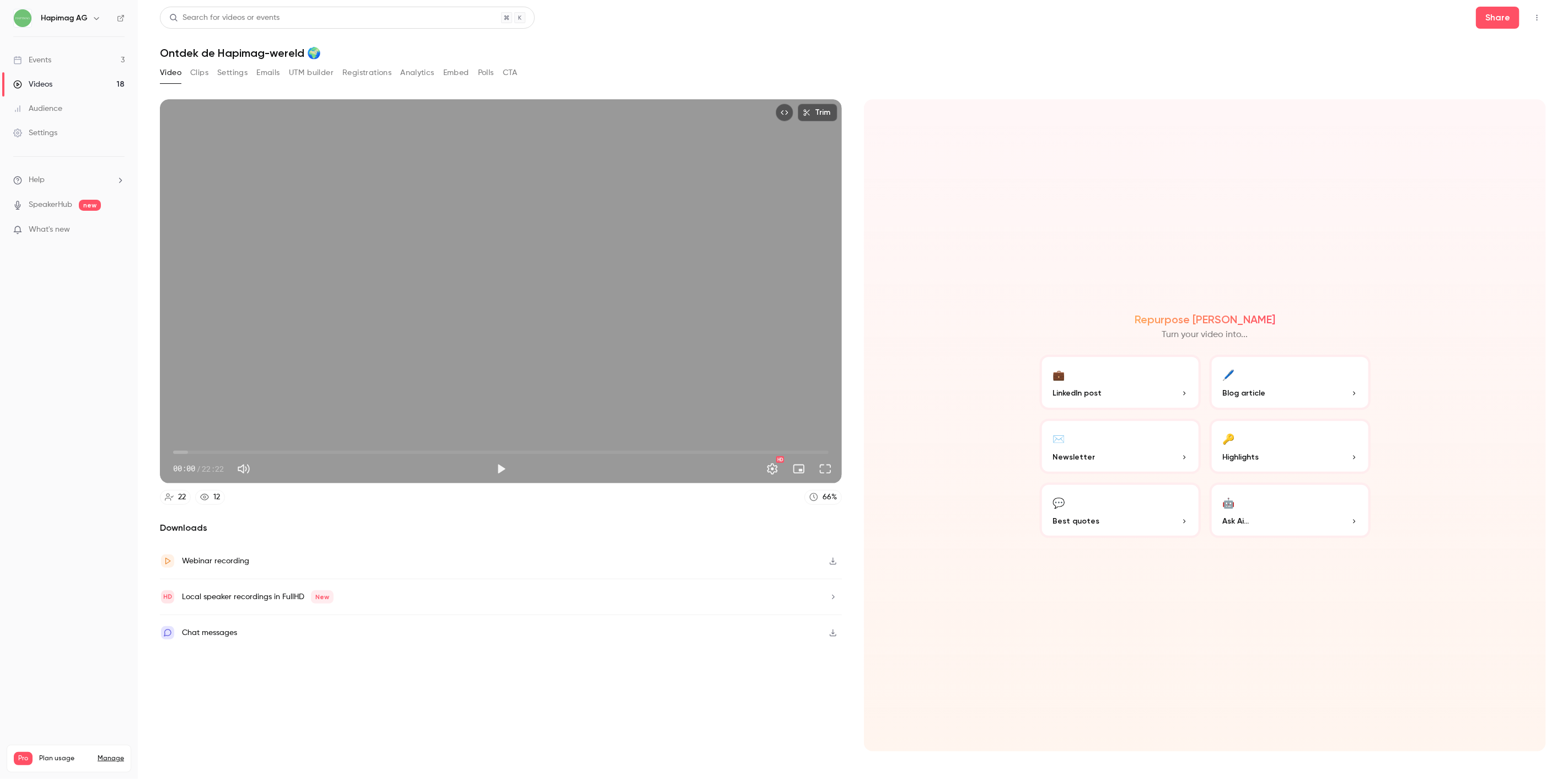
click at [436, 73] on div "Video Clips Settings Emails UTM builder Registrations Analytics Embed Polls CTA" at bounding box center [339, 72] width 358 height 18
click at [422, 69] on button "Analytics" at bounding box center [418, 72] width 34 height 18
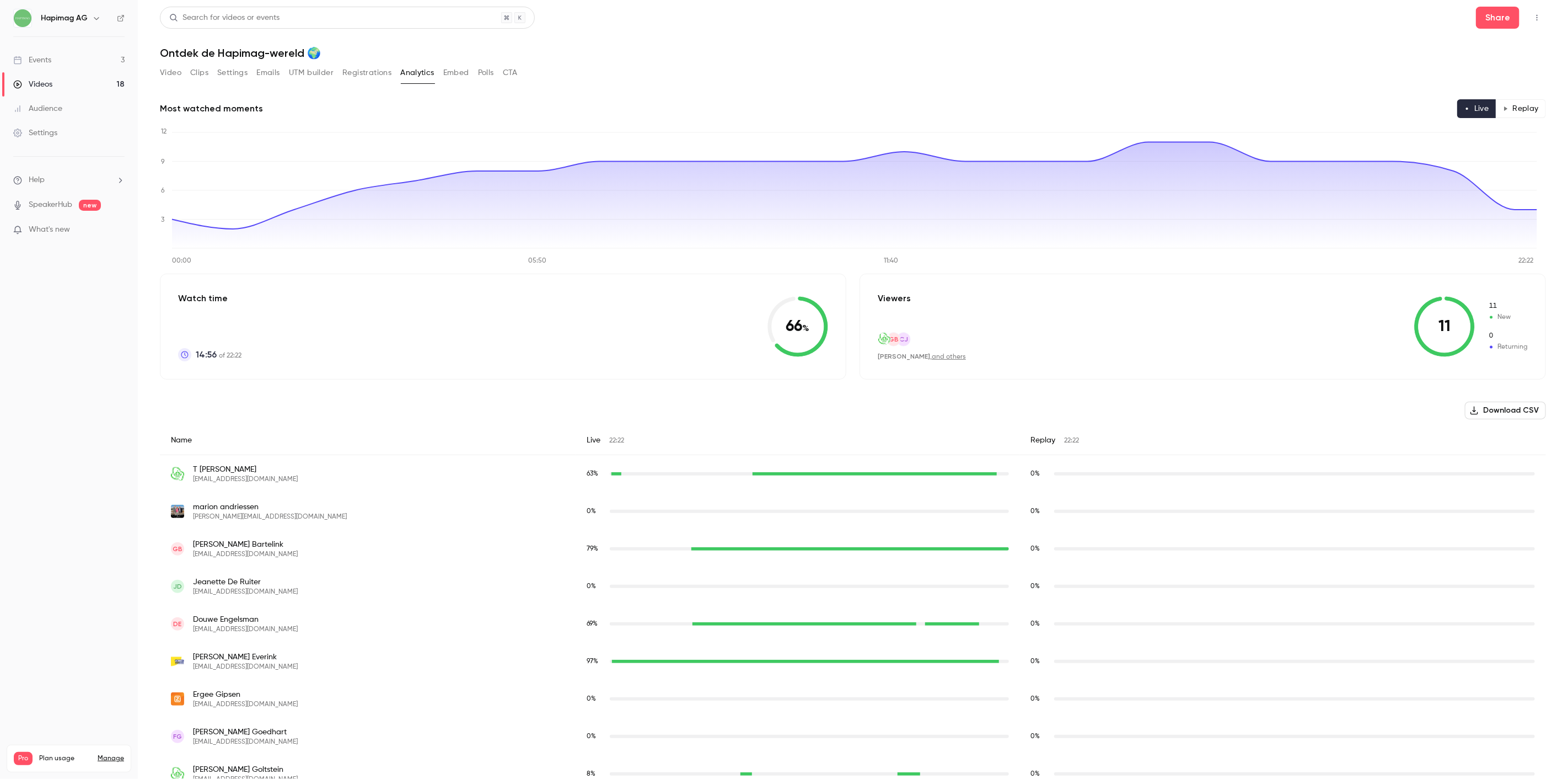
click at [362, 70] on button "Registrations" at bounding box center [366, 72] width 49 height 18
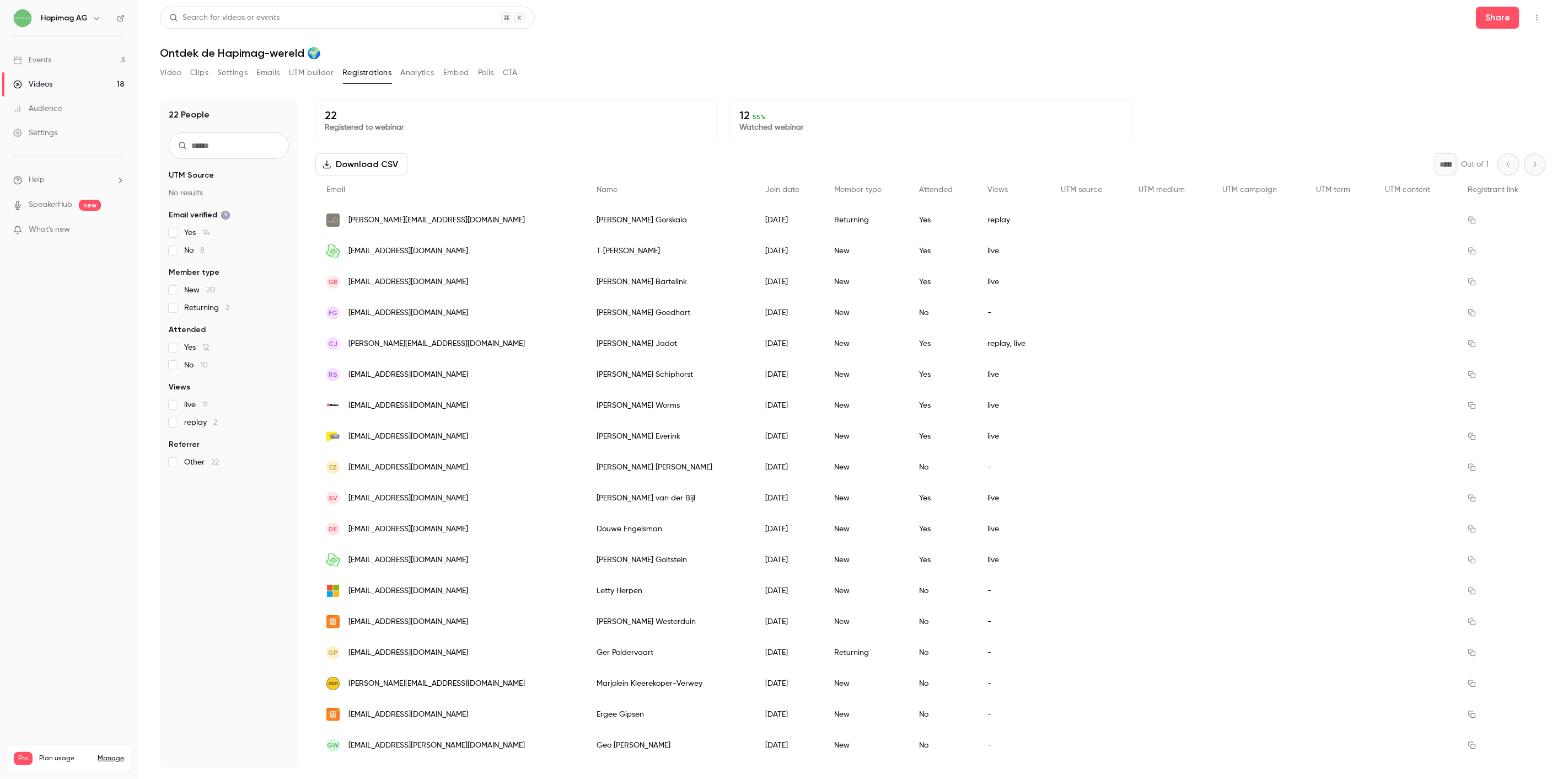
click at [372, 161] on button "Download CSV" at bounding box center [361, 164] width 92 height 22
